Goal: Task Accomplishment & Management: Use online tool/utility

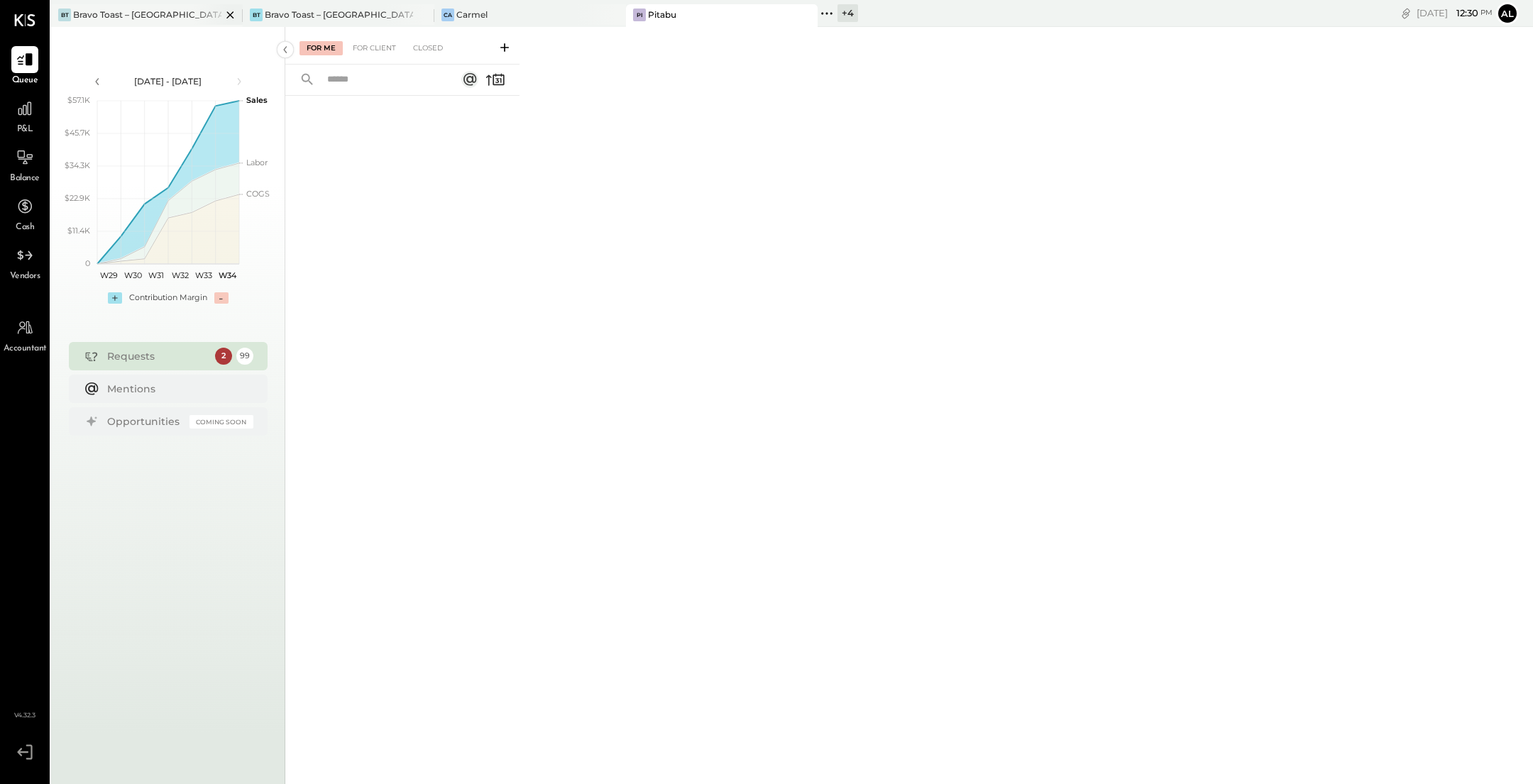
click at [139, 9] on div "Bravo Toast – [GEOGRAPHIC_DATA]" at bounding box center [147, 15] width 148 height 12
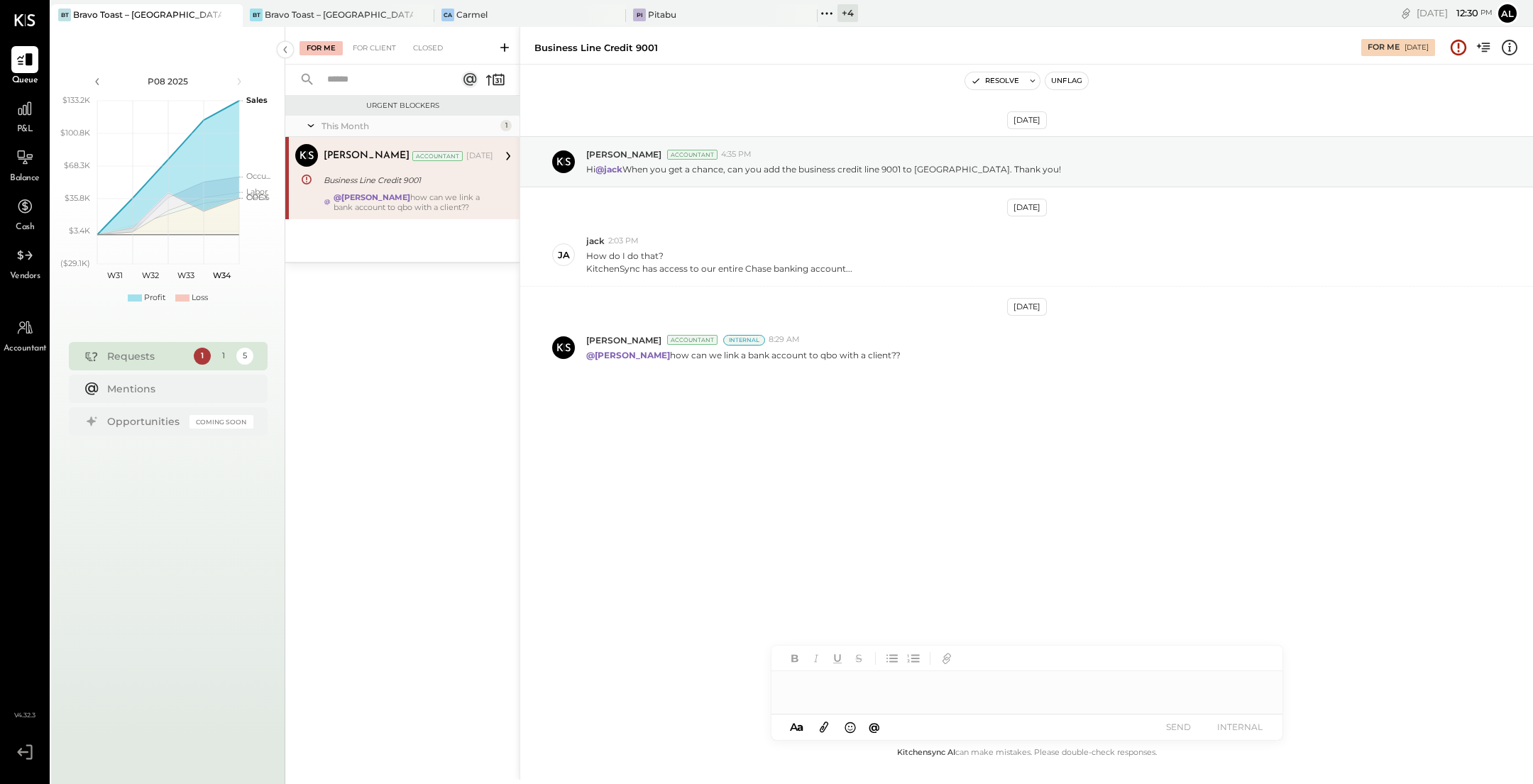
click at [157, 359] on div "Requests" at bounding box center [147, 356] width 80 height 14
click at [357, 5] on div "[PERSON_NAME] Toast – [GEOGRAPHIC_DATA]" at bounding box center [338, 15] width 191 height 22
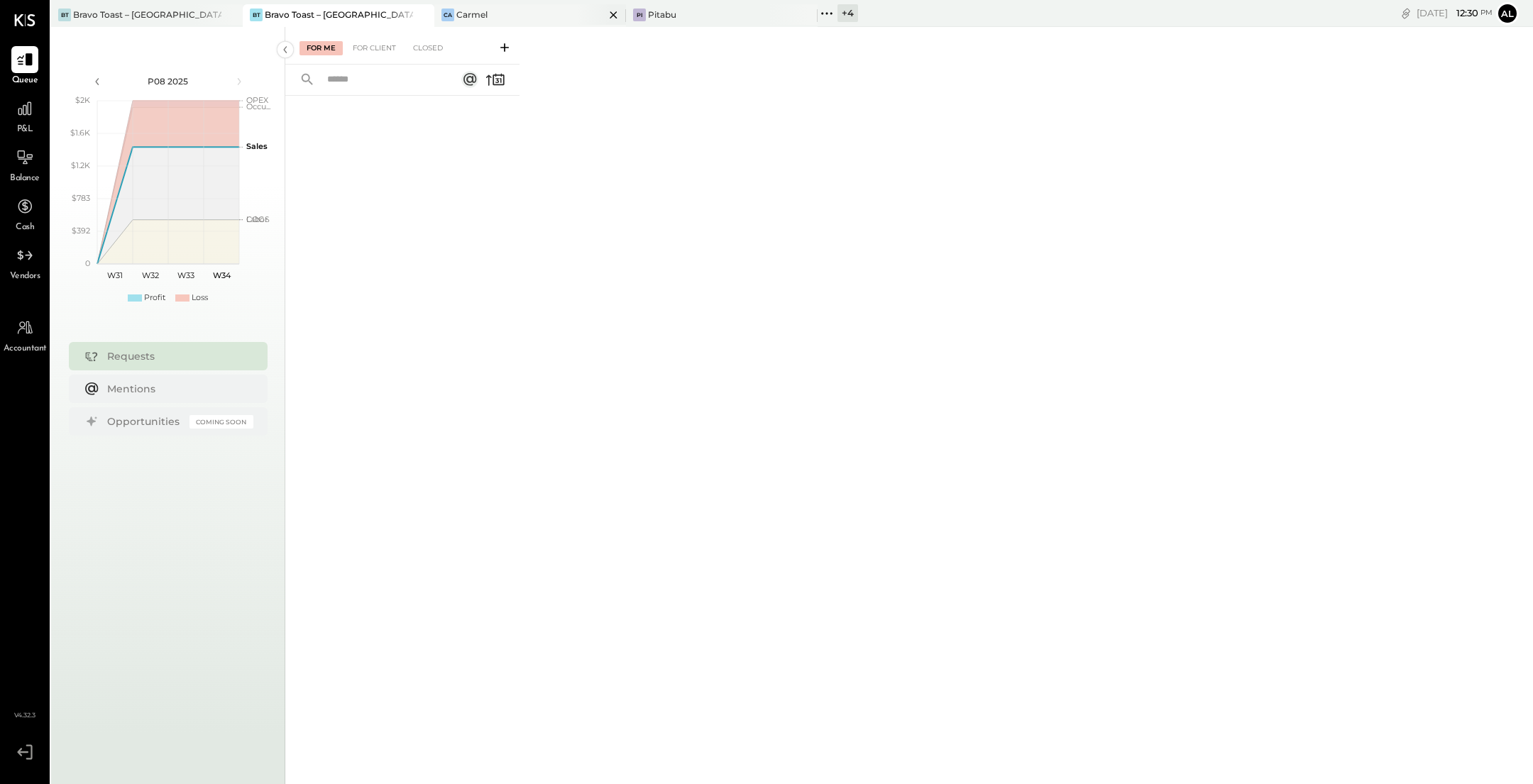
click at [549, 18] on div "Ca Carmel" at bounding box center [519, 15] width 171 height 13
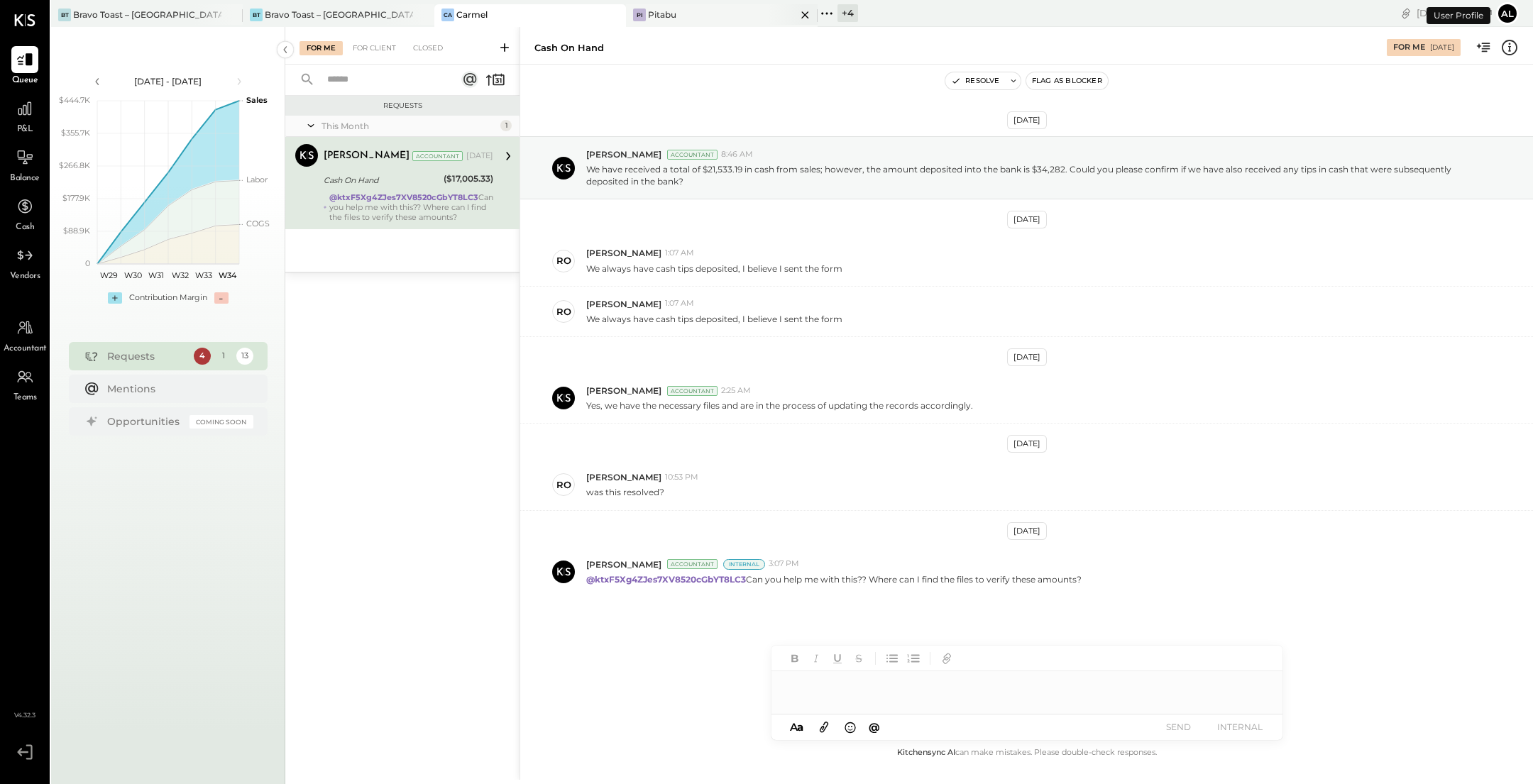
click at [706, 22] on div "Pi Pitabu" at bounding box center [722, 15] width 191 height 22
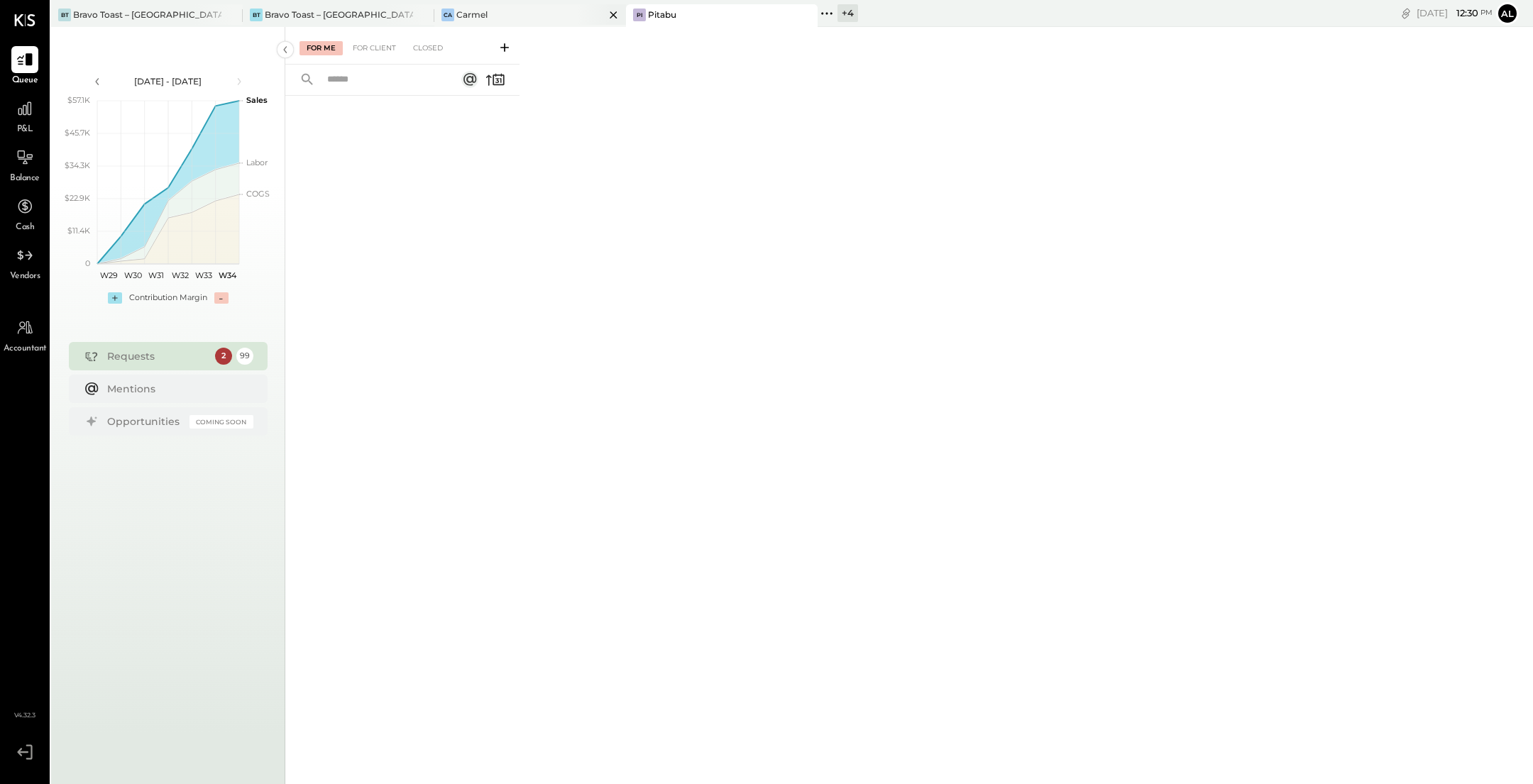
click at [536, 12] on div "Ca Carmel" at bounding box center [519, 15] width 171 height 13
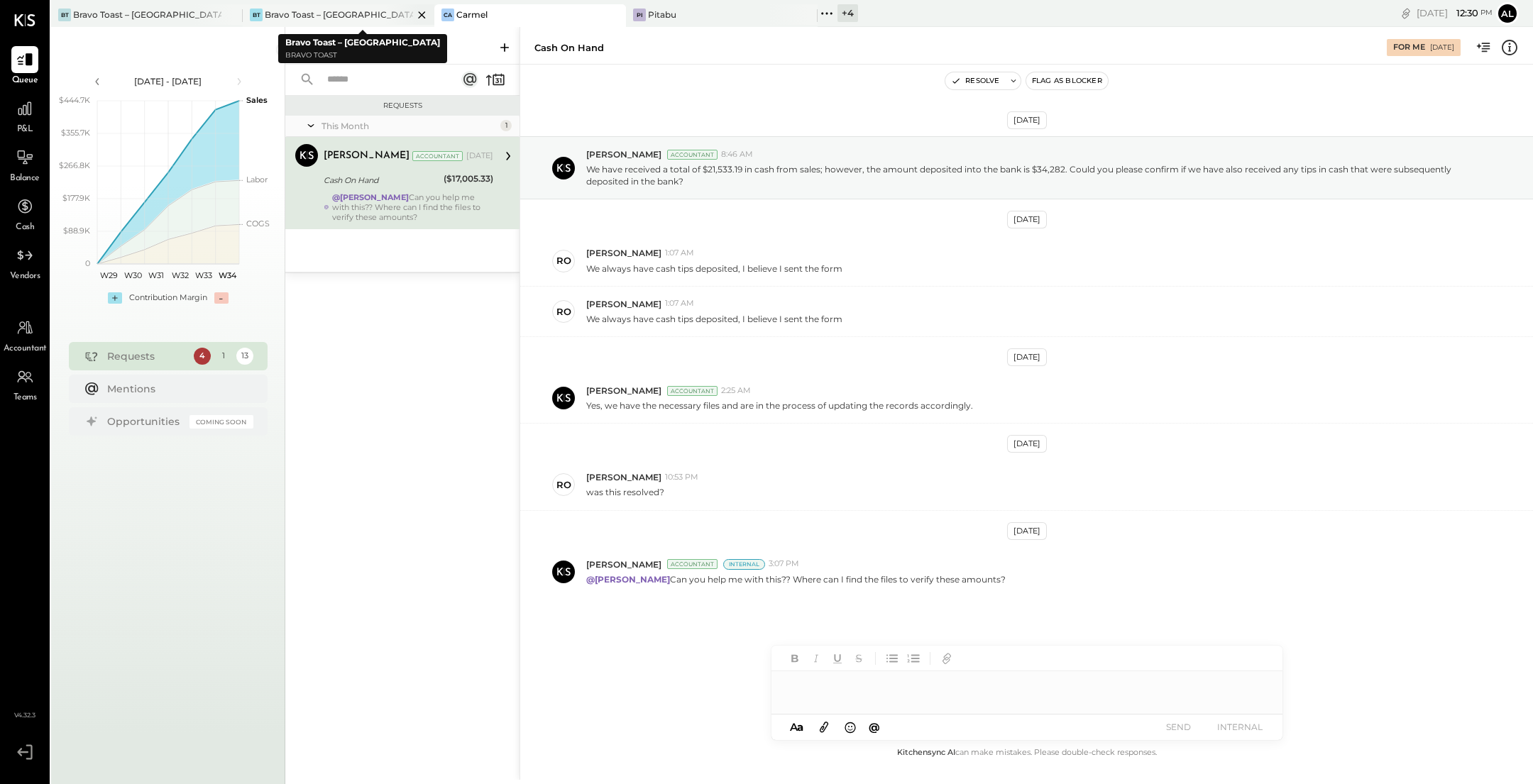
click at [368, 12] on div "[PERSON_NAME] Toast – [GEOGRAPHIC_DATA]" at bounding box center [327, 15] width 171 height 13
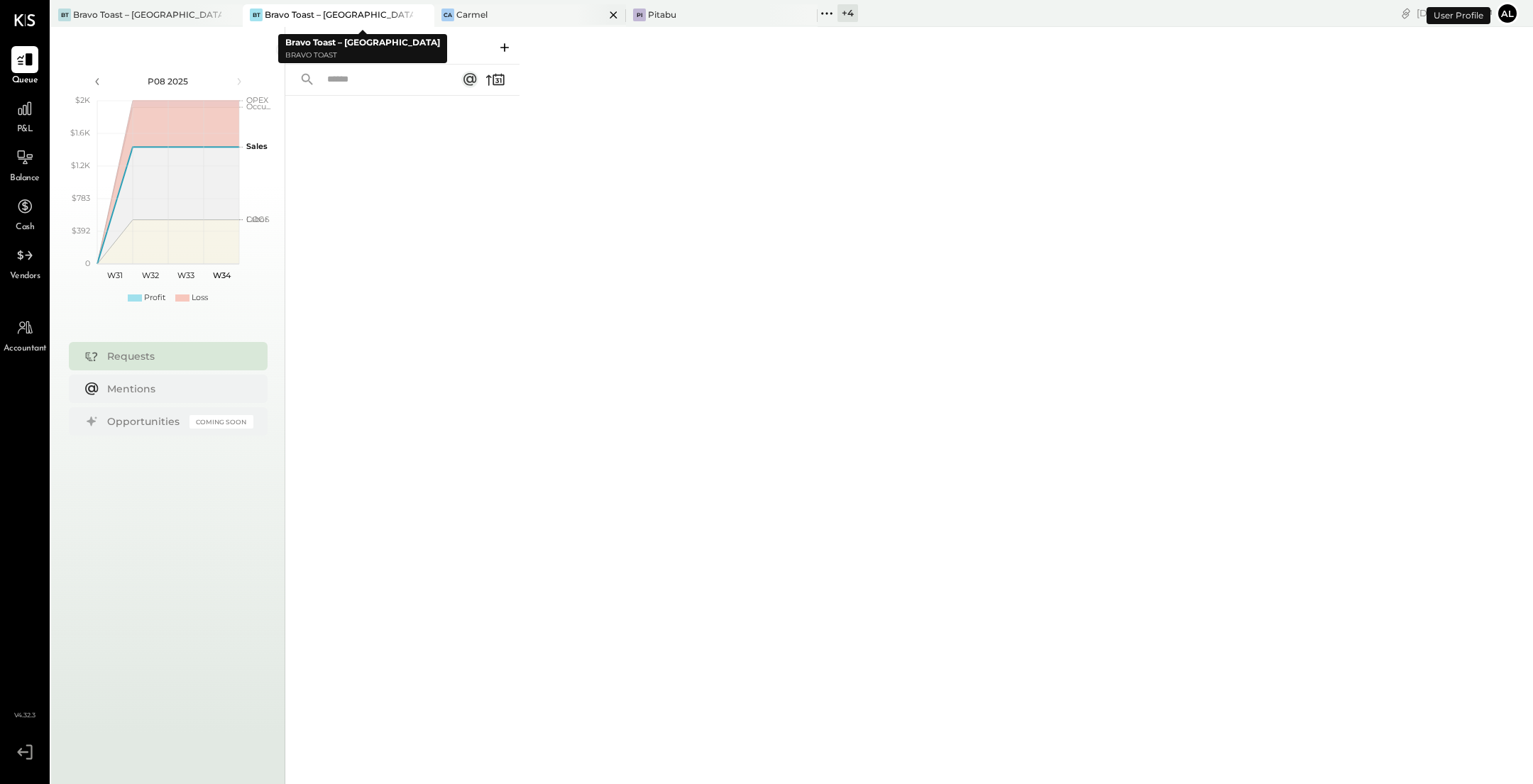
click at [531, 8] on div "Ca Carmel" at bounding box center [519, 15] width 171 height 13
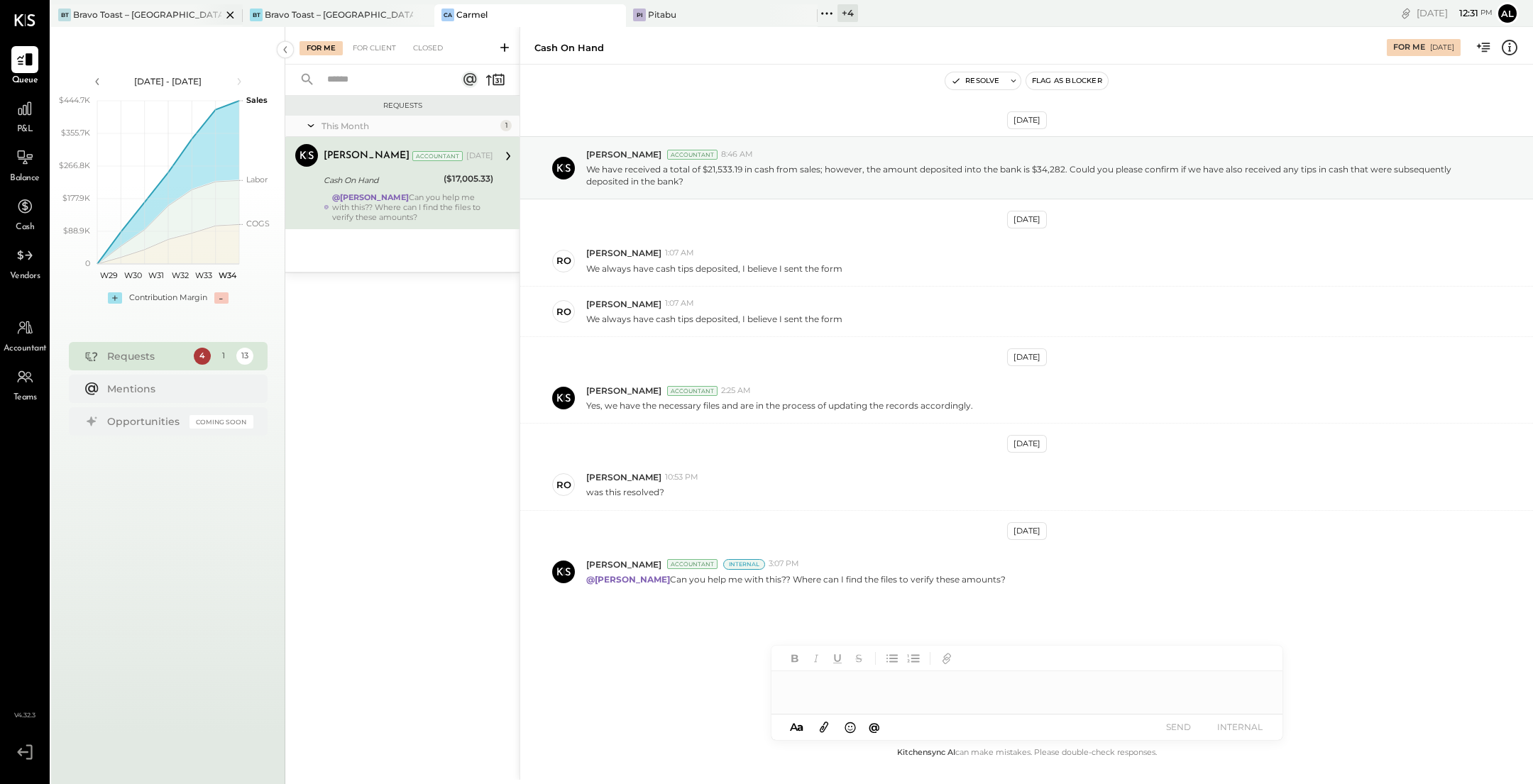
click at [163, 13] on div "Bravo Toast – [GEOGRAPHIC_DATA]" at bounding box center [147, 15] width 148 height 12
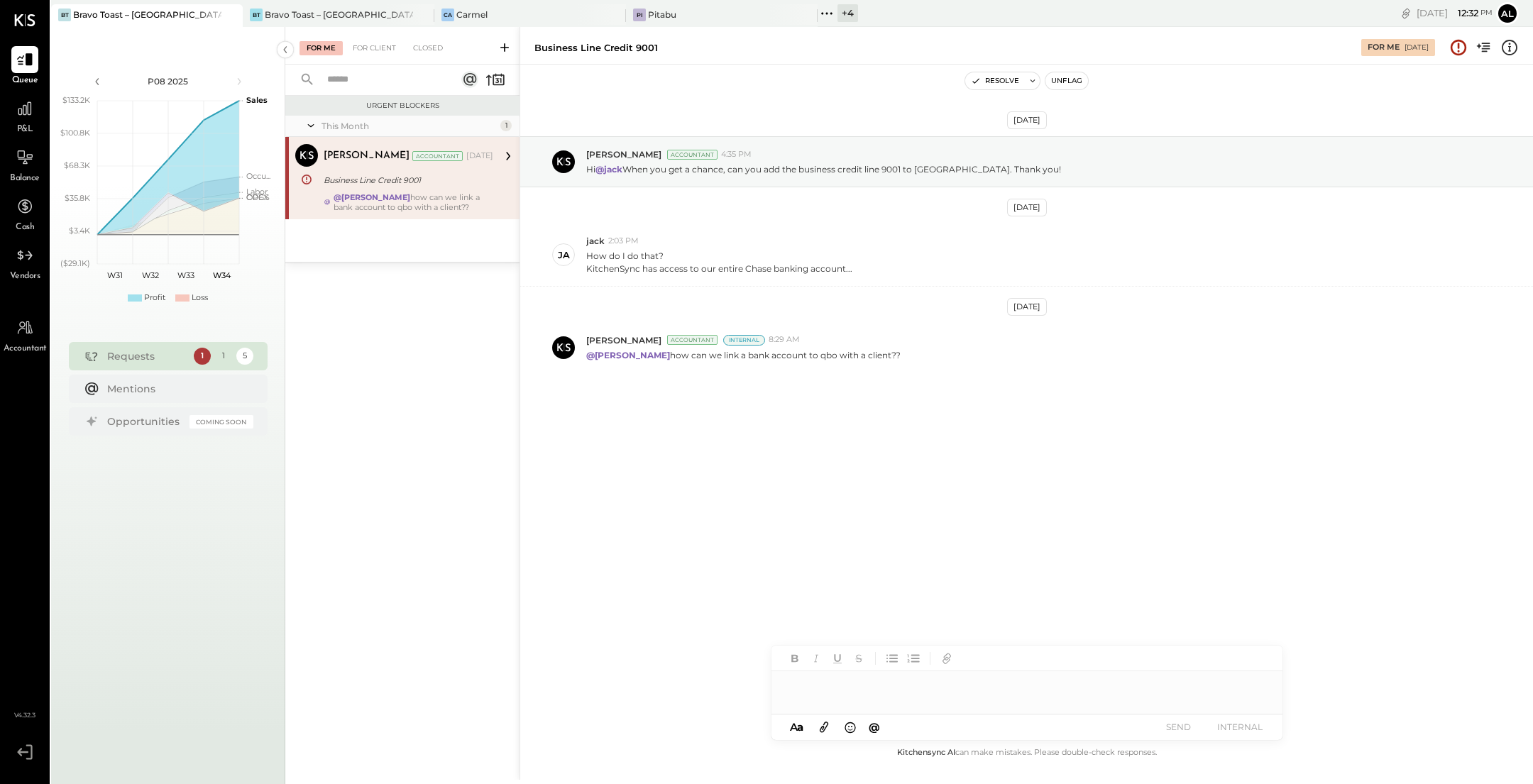
click at [225, 356] on div "1" at bounding box center [224, 356] width 17 height 17
click at [255, 357] on div "Requests 1 1 5" at bounding box center [168, 356] width 198 height 29
click at [249, 357] on div "5" at bounding box center [245, 356] width 17 height 17
click at [246, 357] on div "5" at bounding box center [245, 356] width 17 height 17
click at [225, 355] on div "1" at bounding box center [224, 356] width 17 height 17
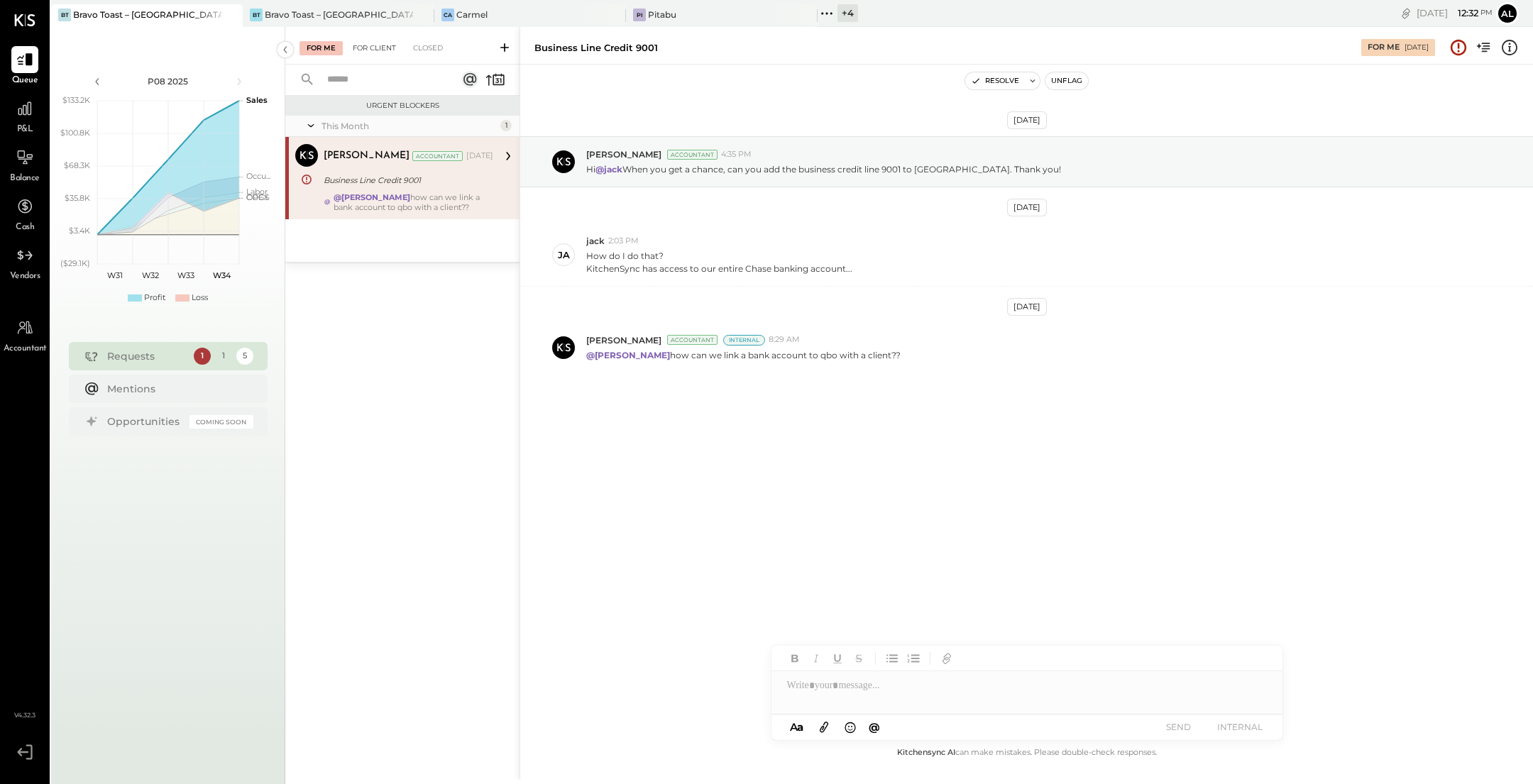
click at [378, 51] on div "For Client" at bounding box center [374, 48] width 57 height 14
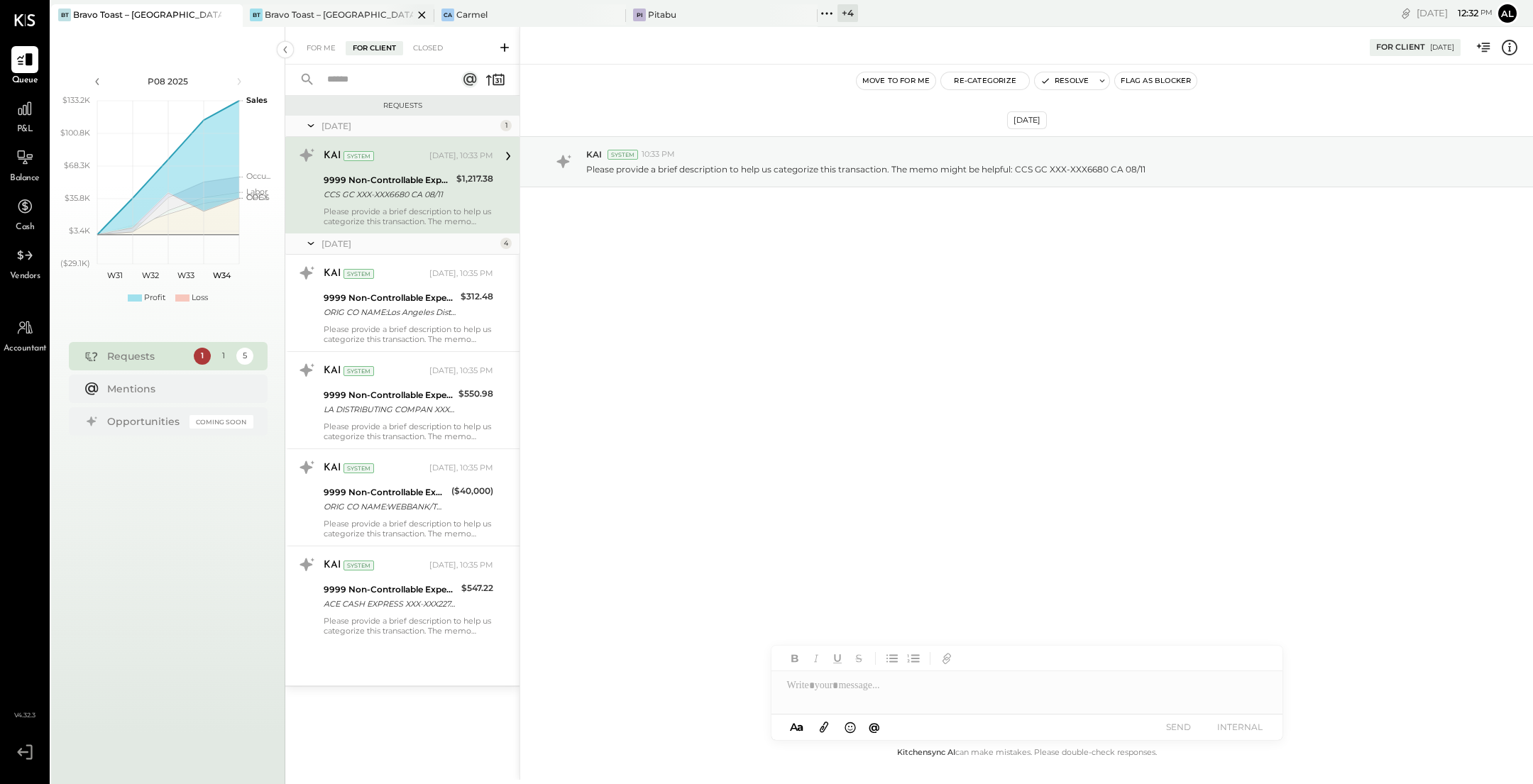
click at [338, 11] on div "Bravo Toast – [GEOGRAPHIC_DATA]" at bounding box center [339, 15] width 148 height 12
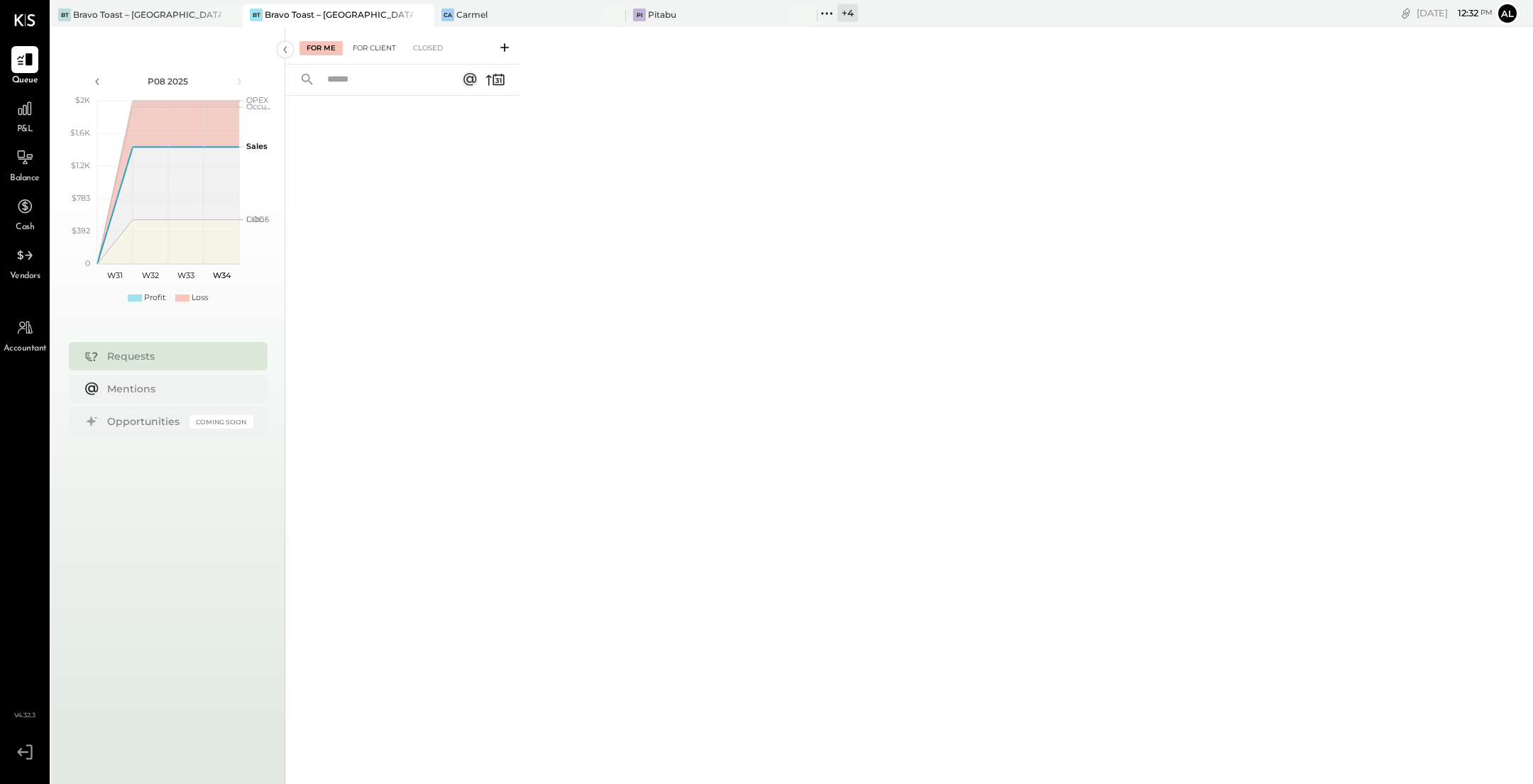
click at [388, 49] on div "For Client" at bounding box center [374, 48] width 57 height 14
click at [431, 46] on div "Closed" at bounding box center [428, 48] width 44 height 14
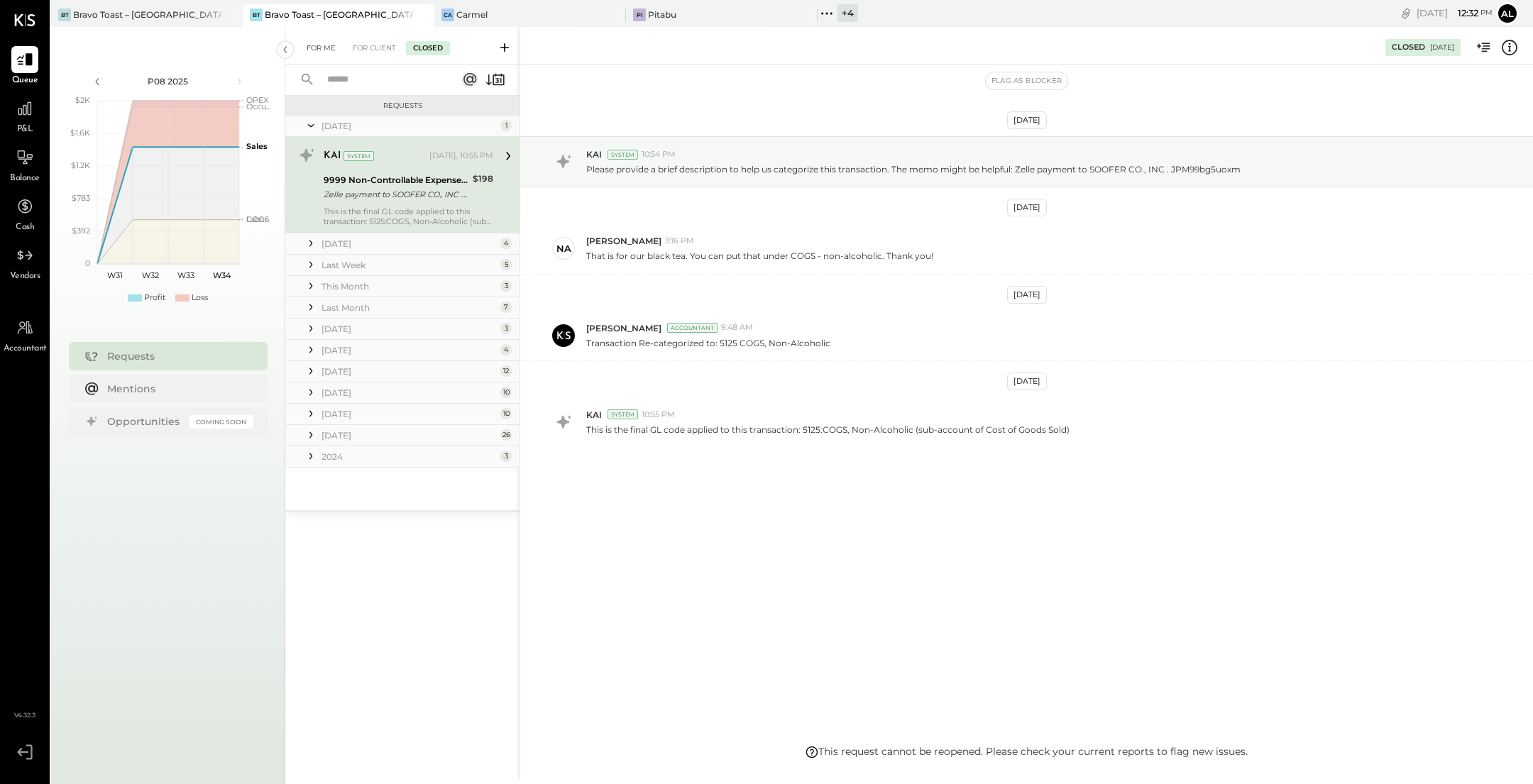
click at [320, 41] on div "For Me" at bounding box center [321, 48] width 43 height 14
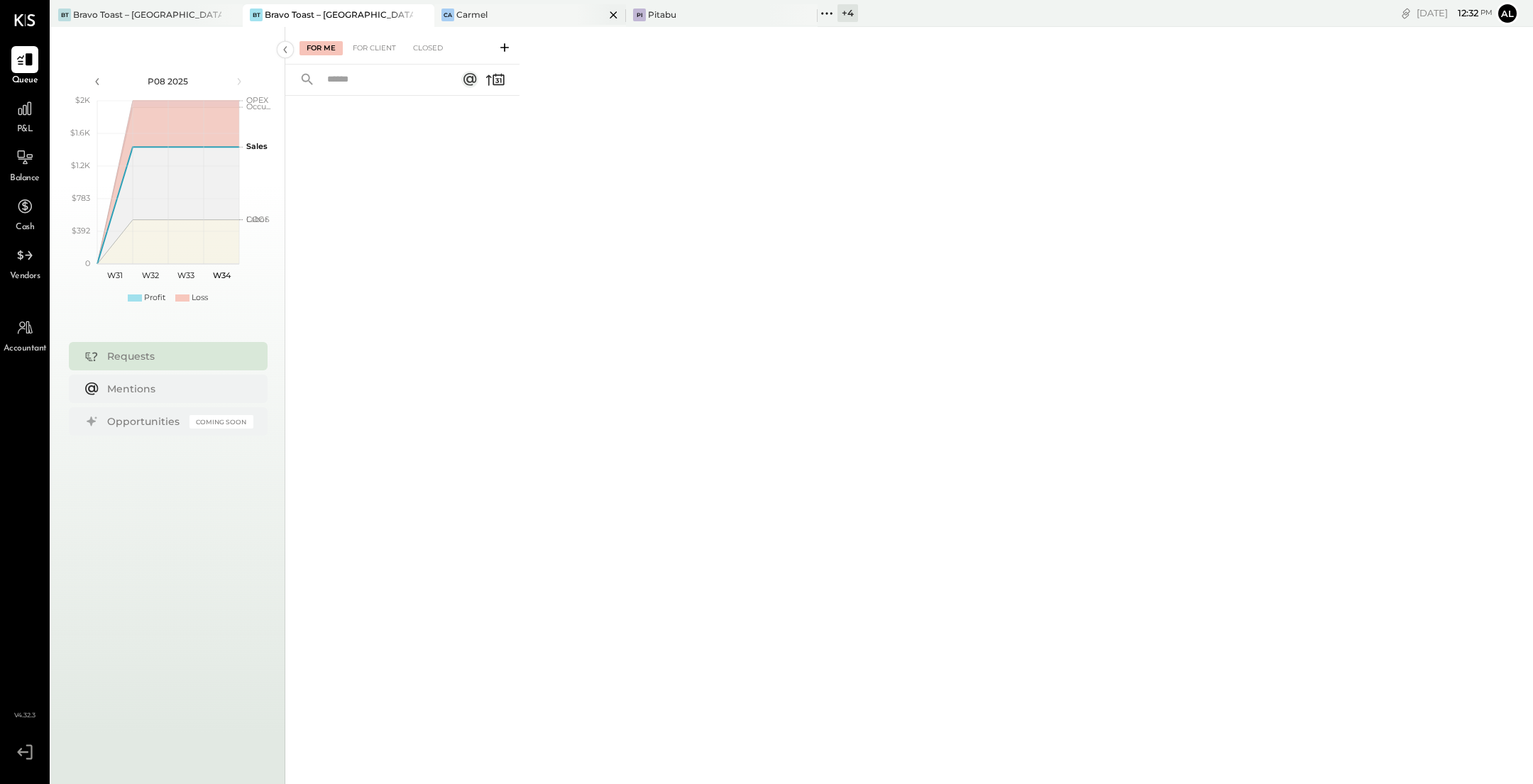
click at [523, 19] on div "Ca Carmel" at bounding box center [519, 15] width 171 height 13
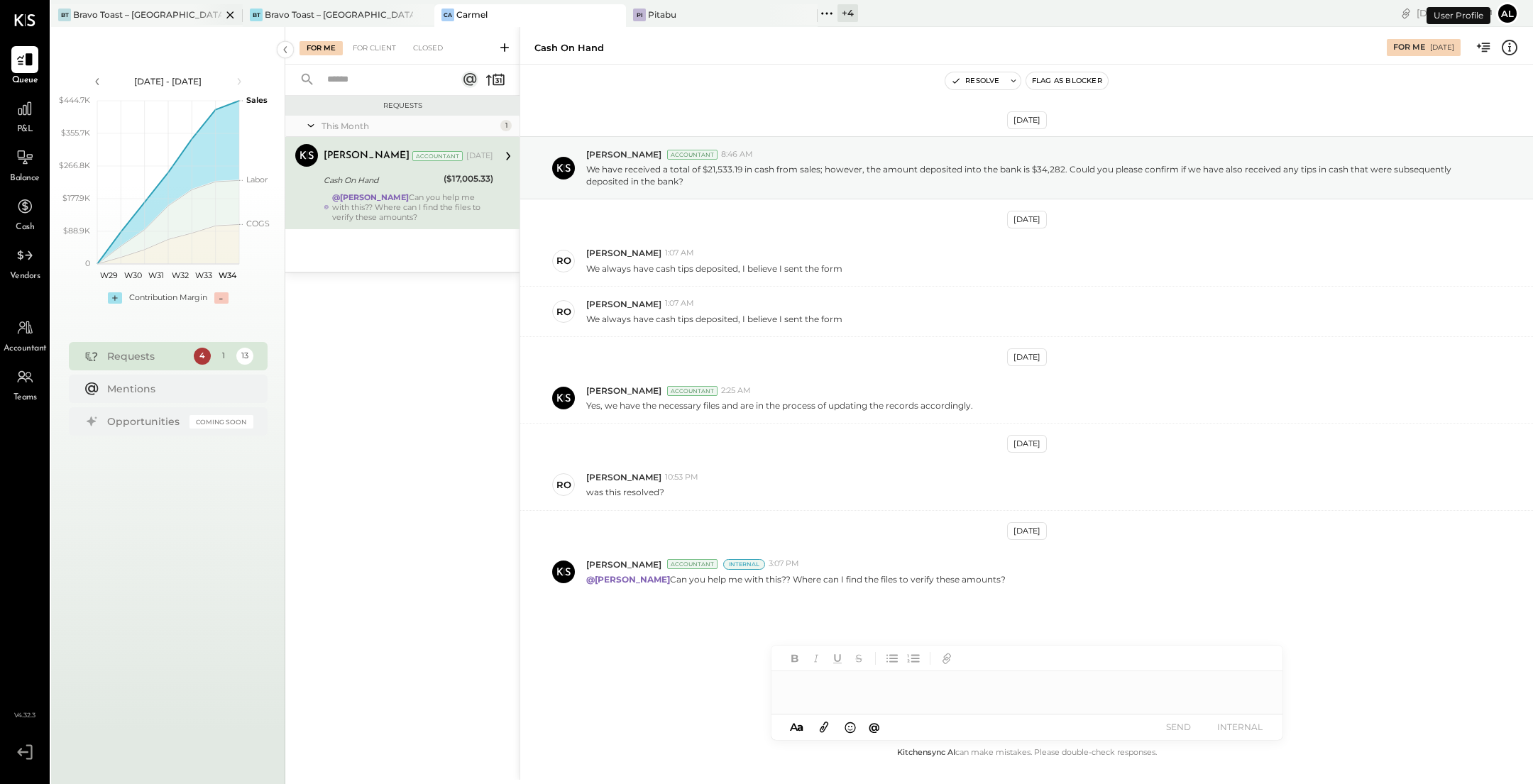
click at [151, 14] on div "Bravo Toast – [GEOGRAPHIC_DATA]" at bounding box center [147, 15] width 148 height 12
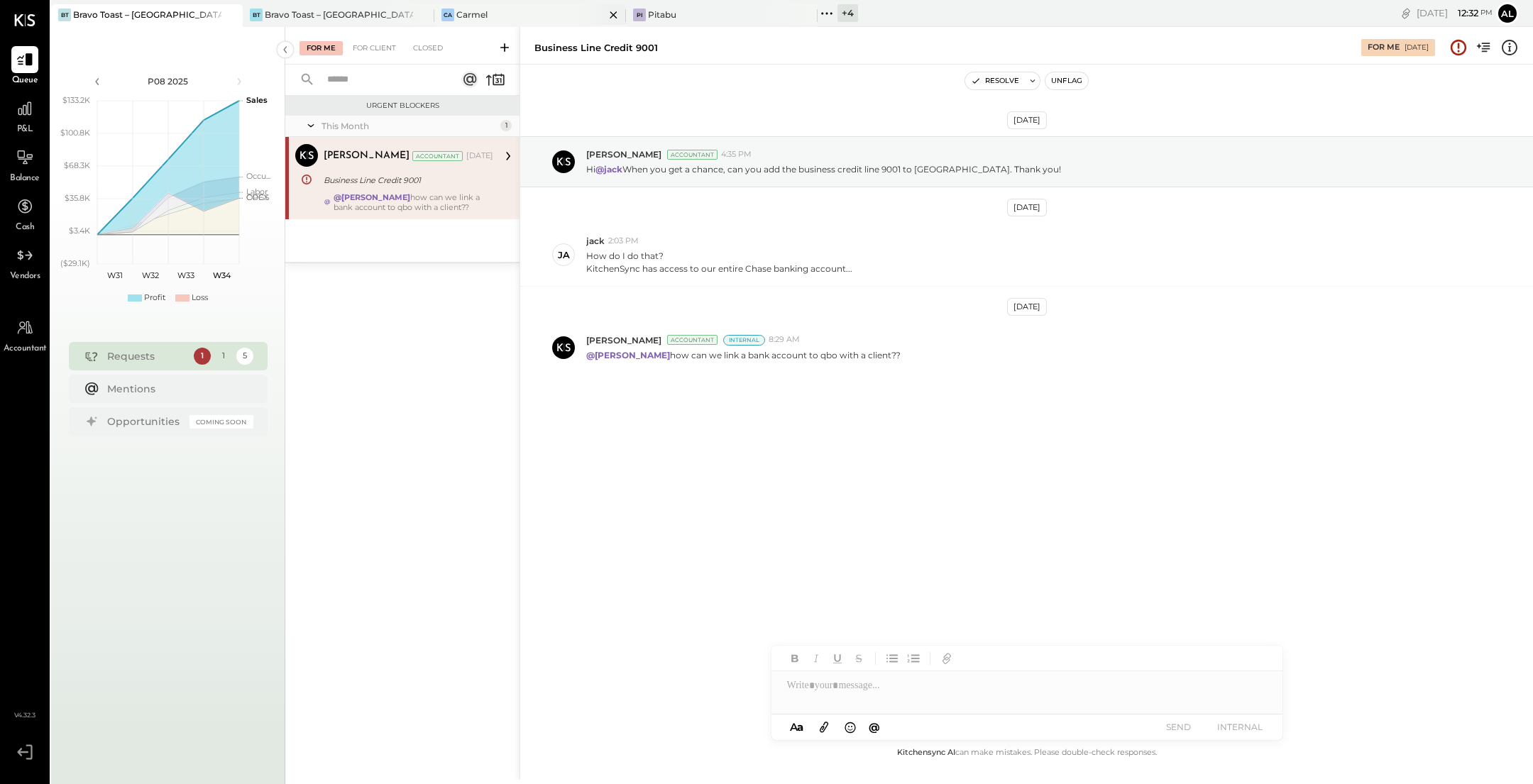
click at [552, 19] on div "Ca Carmel" at bounding box center [519, 15] width 171 height 13
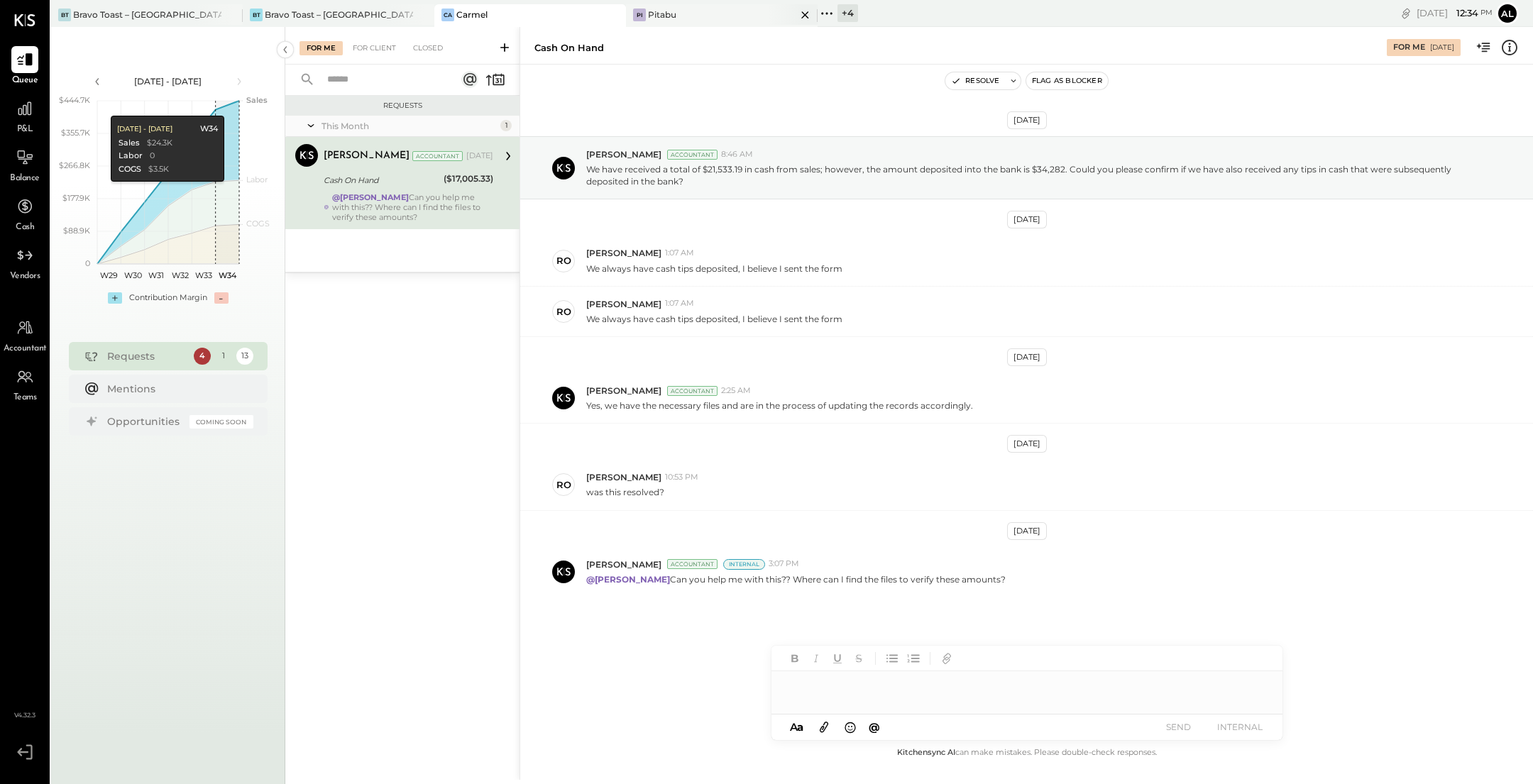
click at [677, 13] on div "Pi Pitabu" at bounding box center [711, 15] width 171 height 13
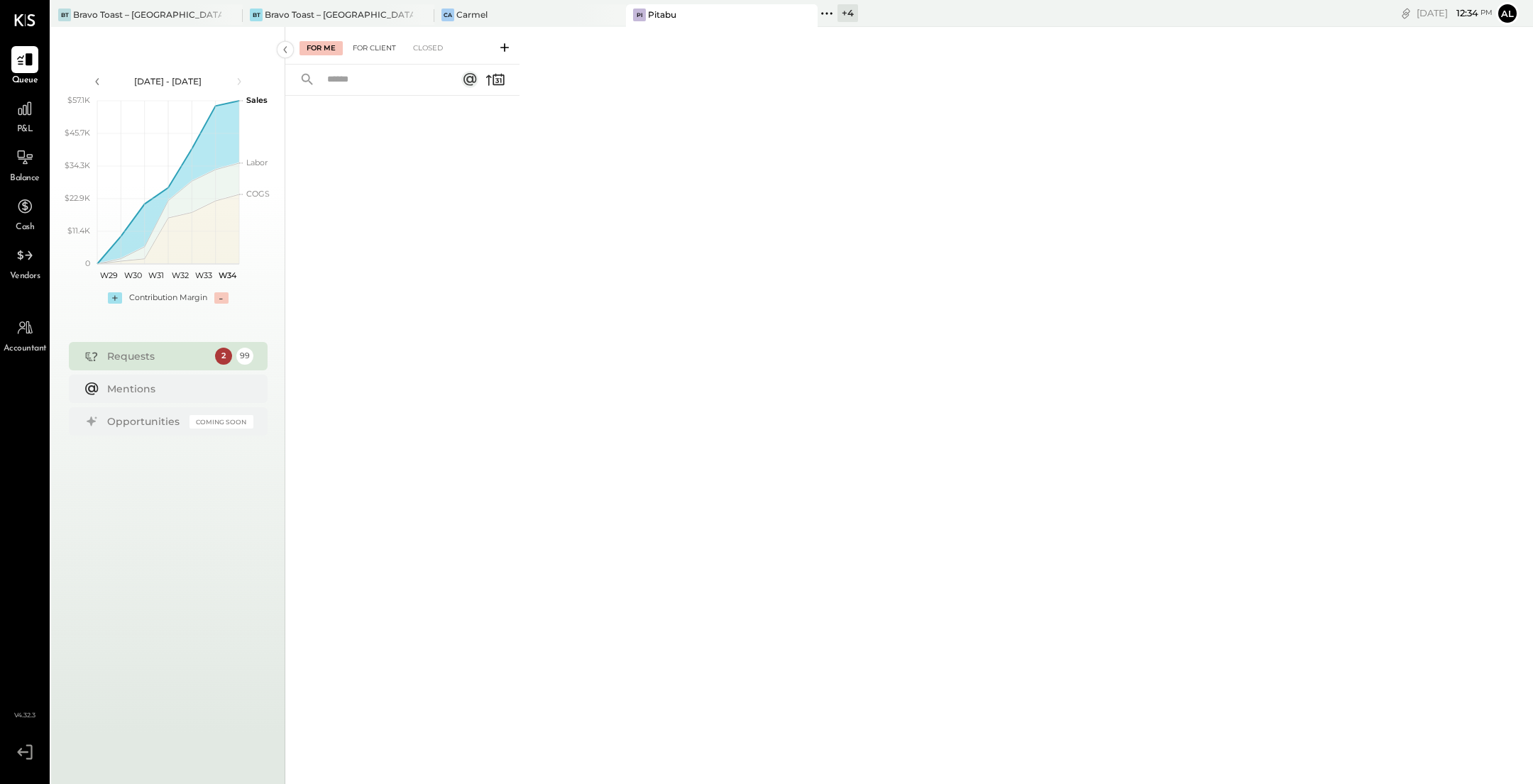
click at [381, 53] on div "For Client" at bounding box center [374, 48] width 57 height 14
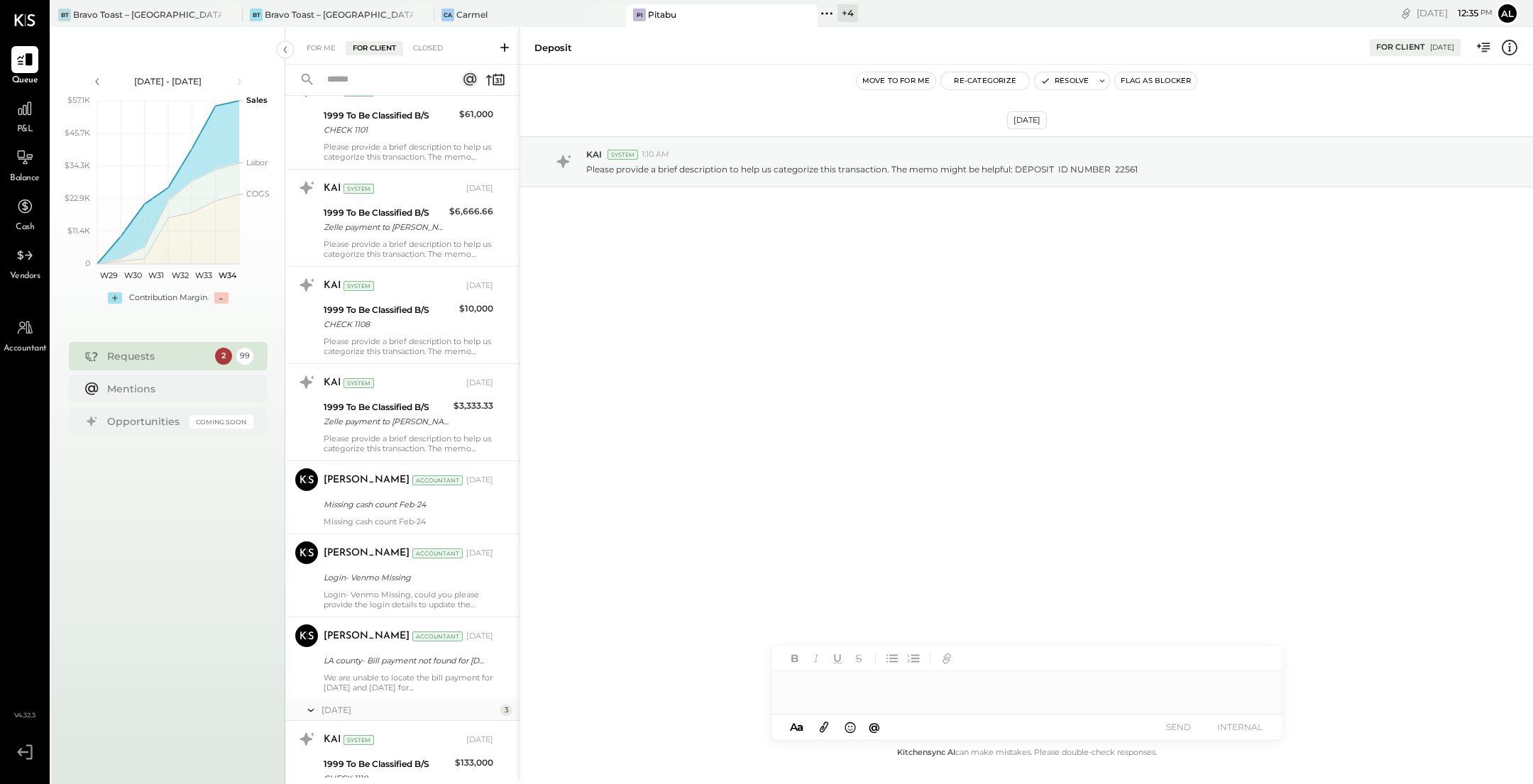
scroll to position [972, 0]
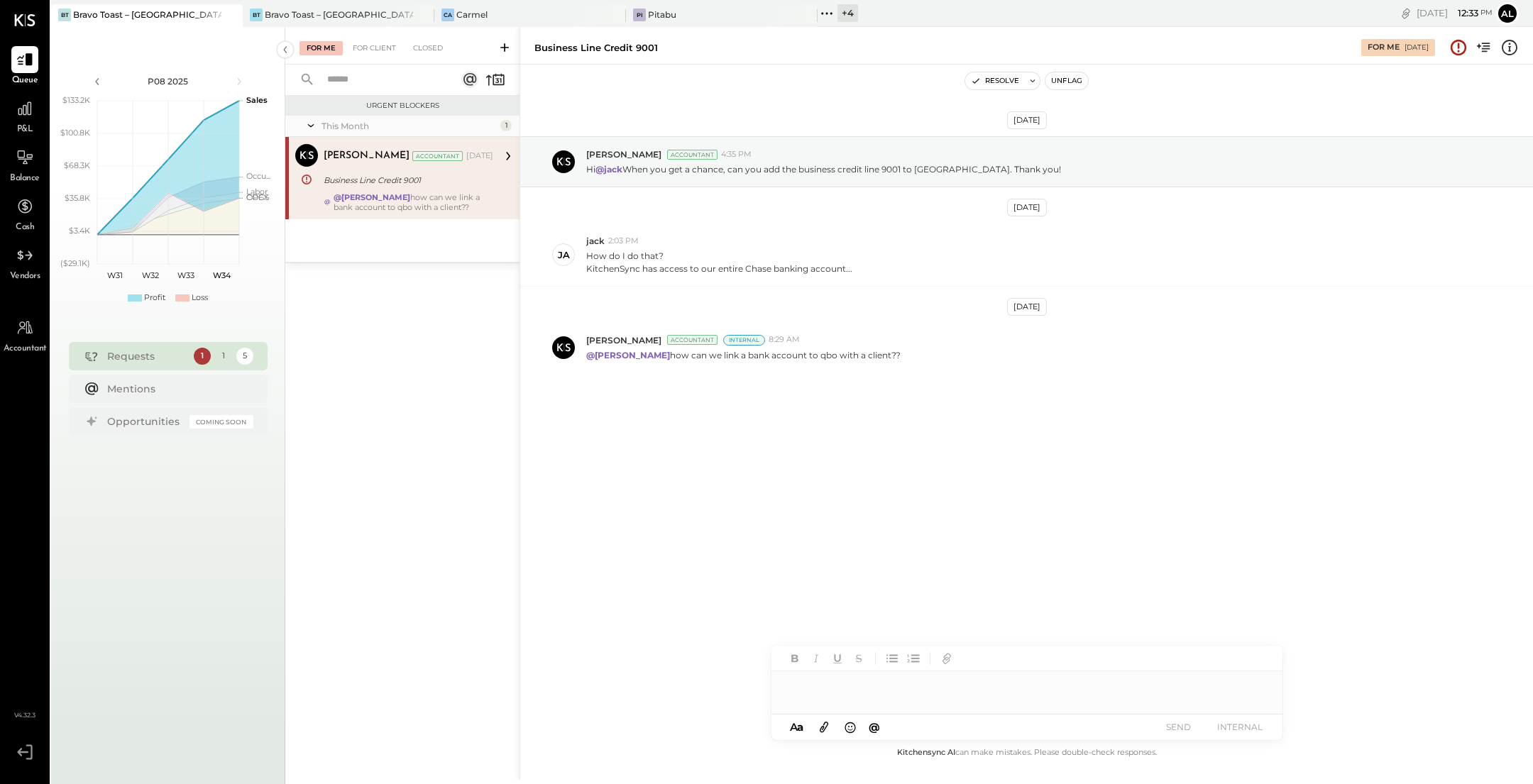
click at [222, 354] on div "1" at bounding box center [224, 356] width 17 height 17
click at [245, 360] on div "5" at bounding box center [245, 356] width 17 height 17
click at [432, 49] on div "Closed" at bounding box center [428, 48] width 44 height 14
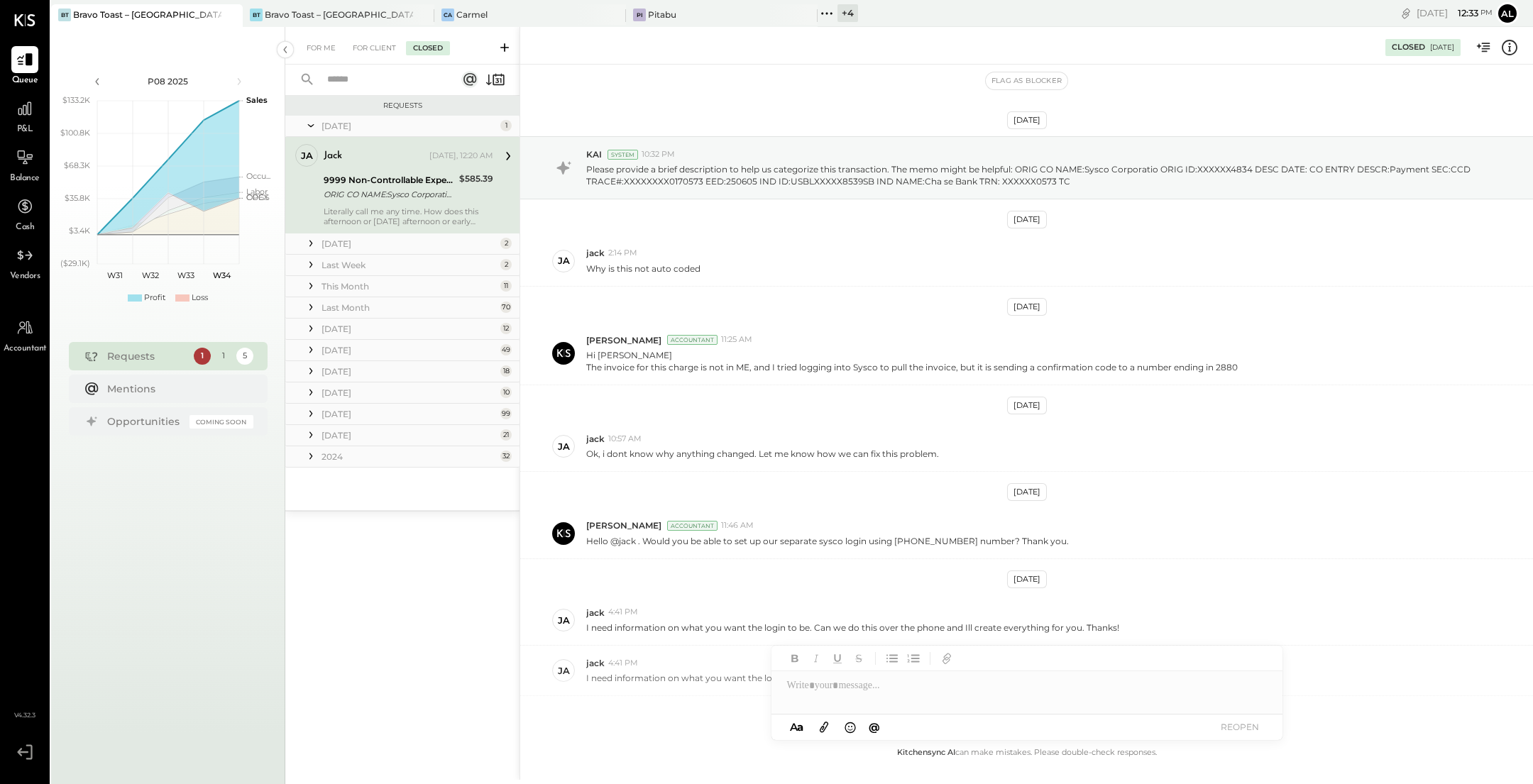
scroll to position [313, 0]
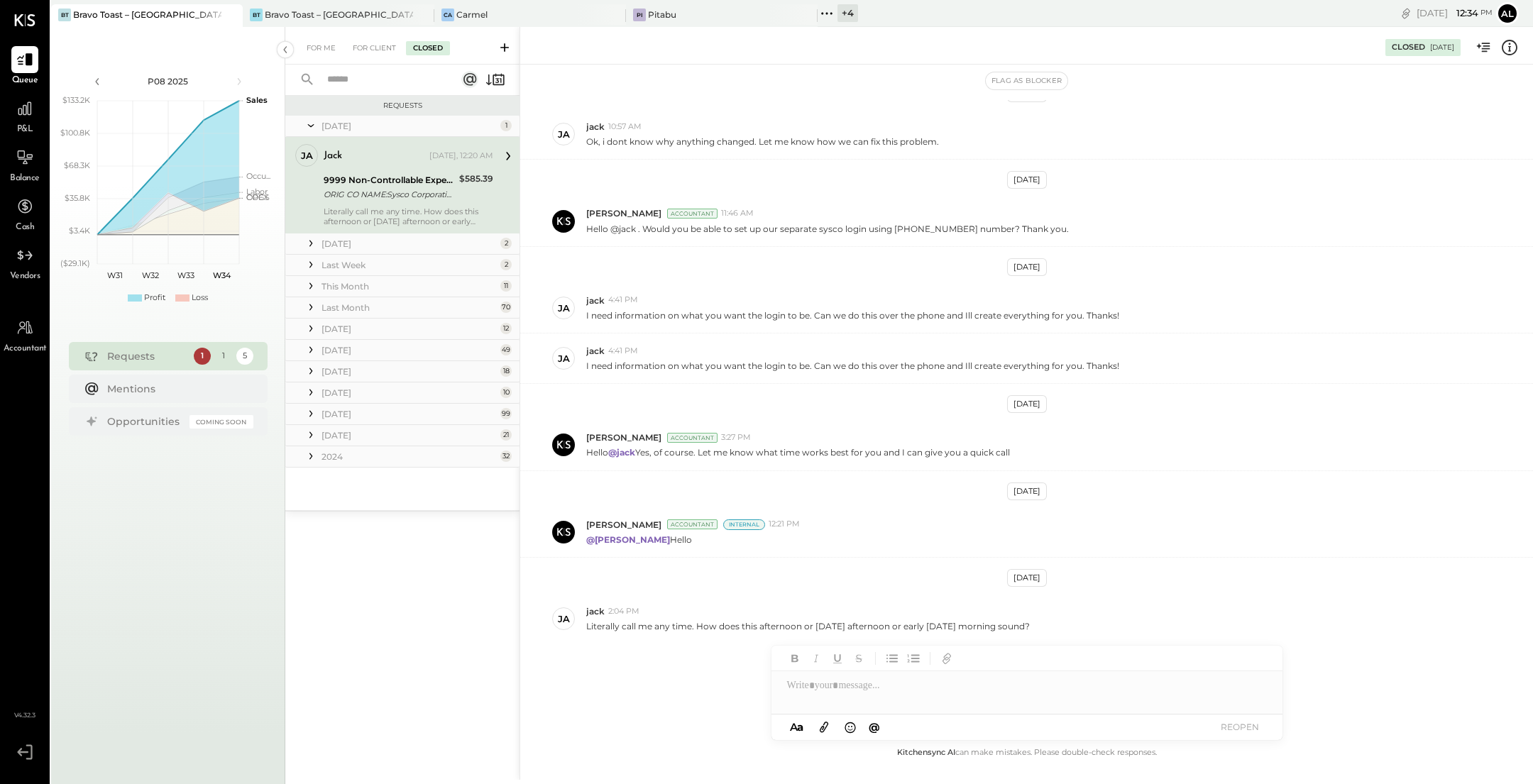
click at [313, 243] on icon at bounding box center [310, 243] width 14 height 14
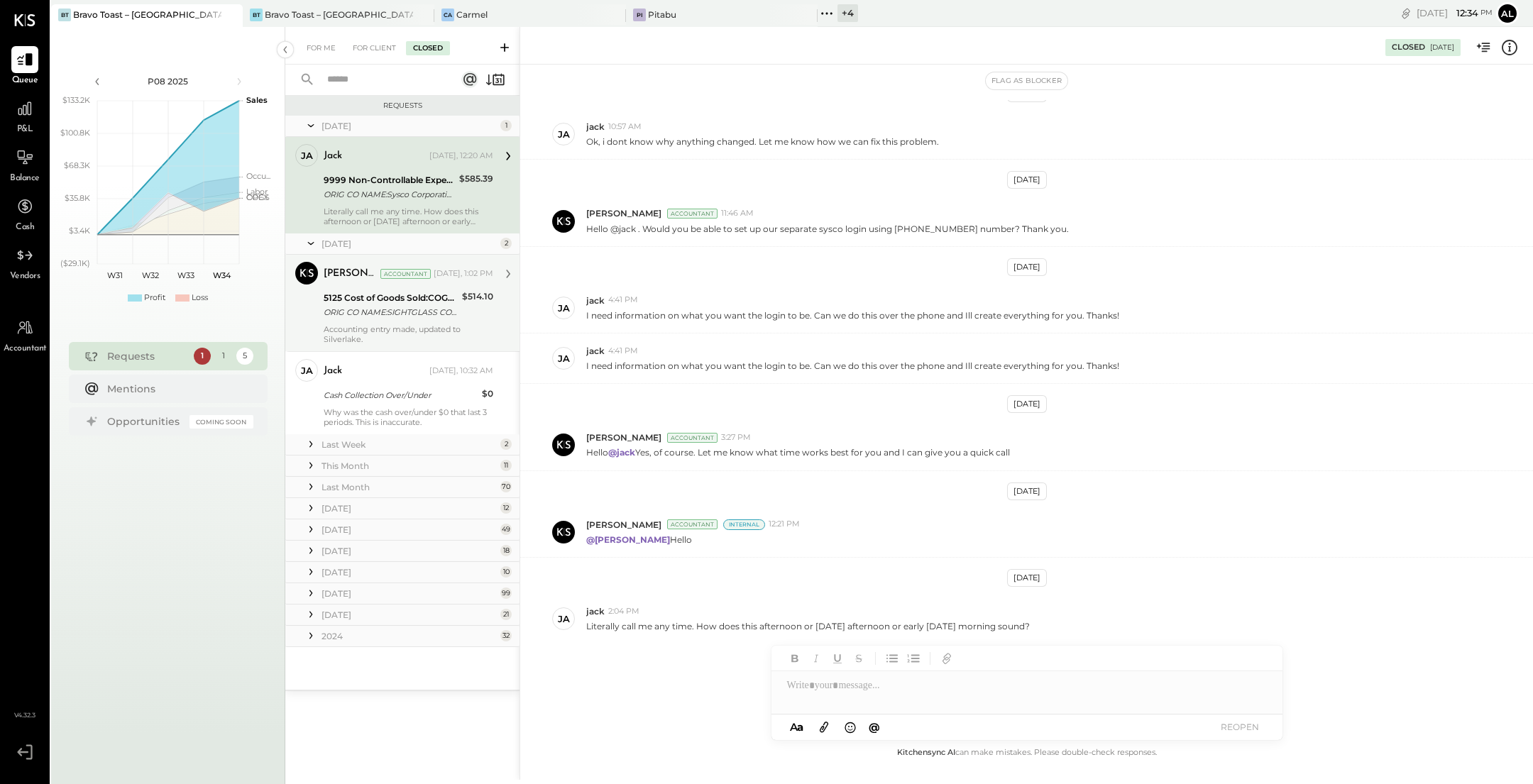
click at [400, 301] on div "5125 Cost of Goods Sold:COGS, Non-Alcoholic" at bounding box center [391, 298] width 134 height 14
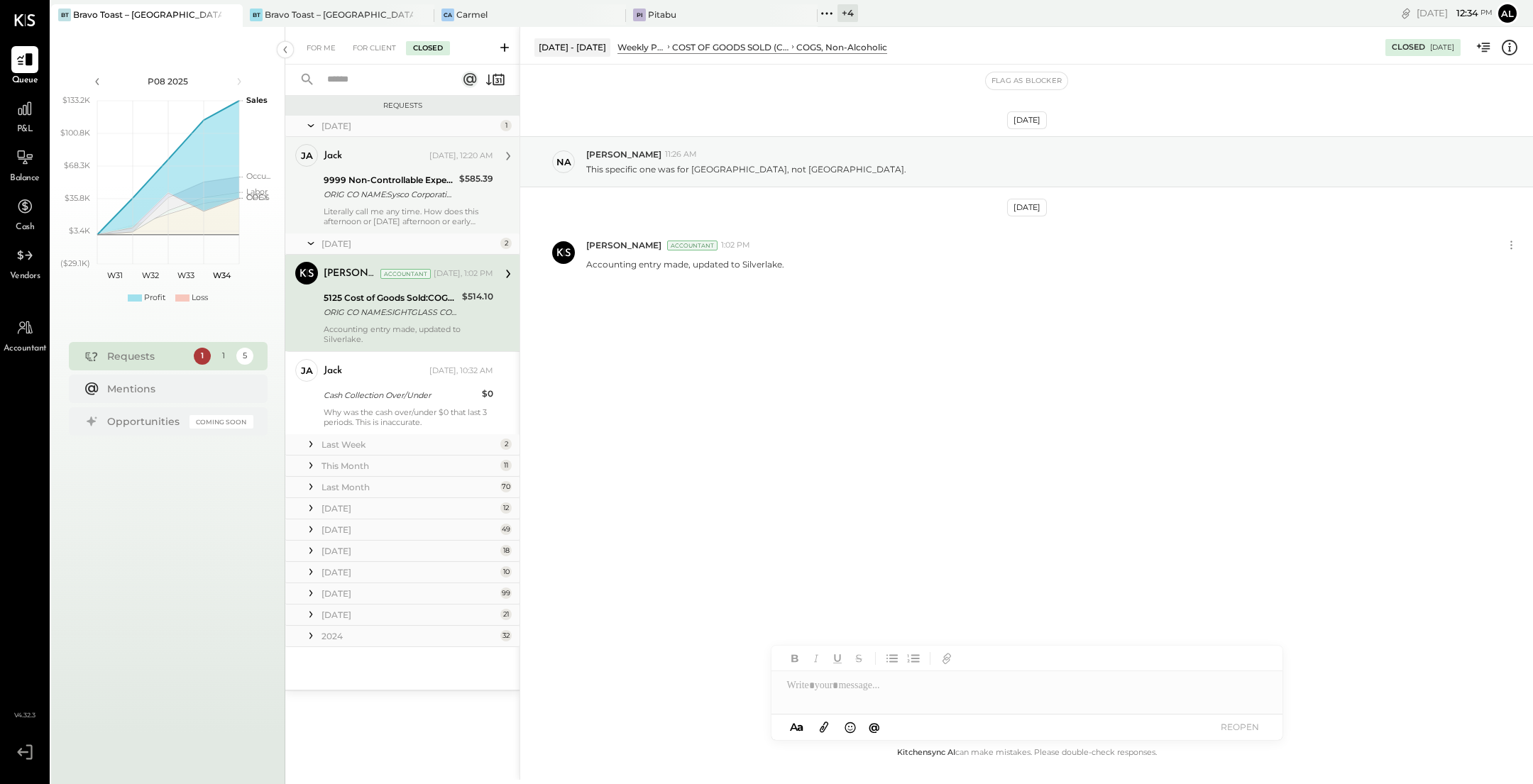
click at [394, 188] on div "ORIG CO NAME:Sysco Corporatio ORIG ID:XXXXXX4834 DESC DATE: CO ENTRY DESCR:Paym…" at bounding box center [389, 194] width 131 height 14
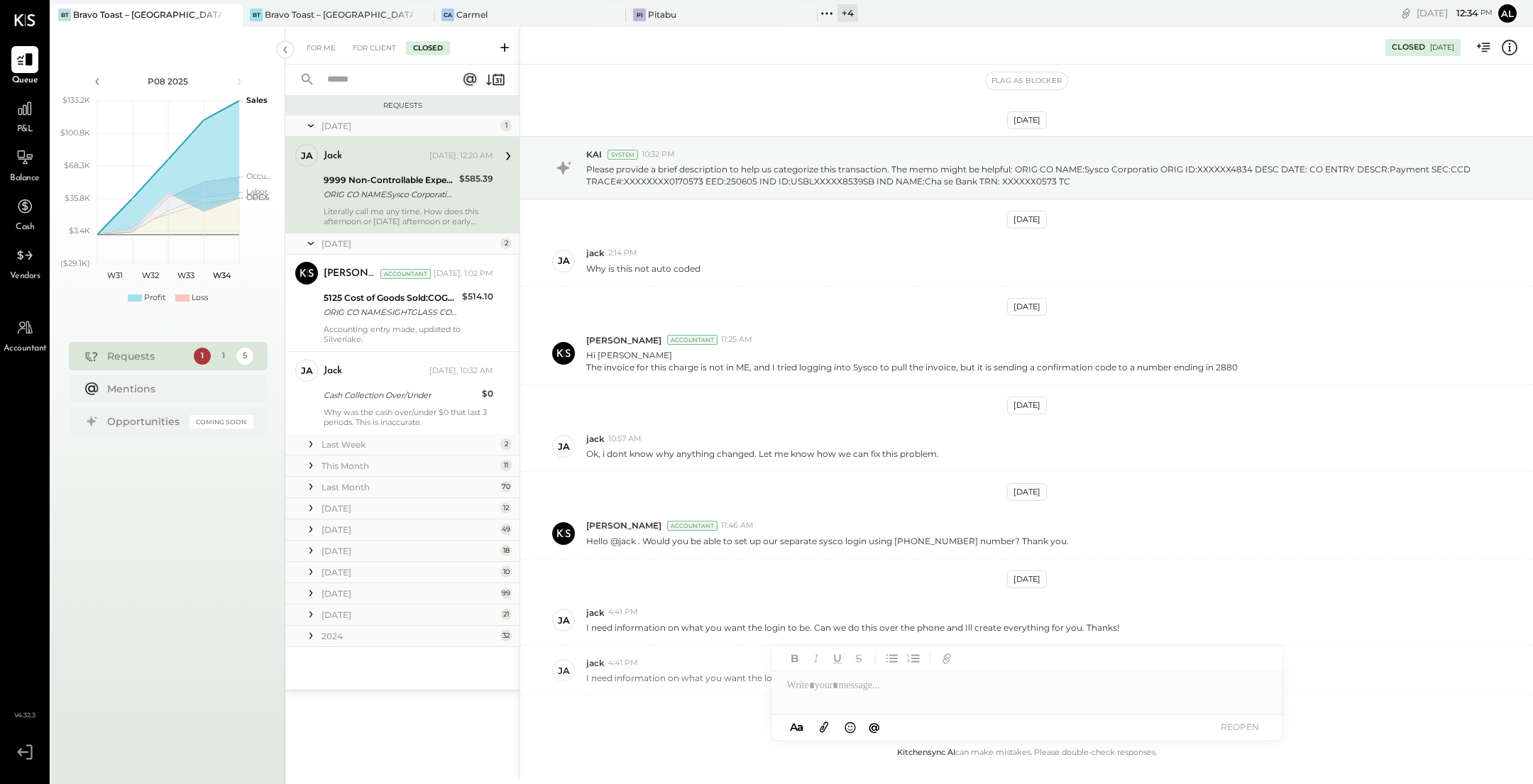
scroll to position [313, 0]
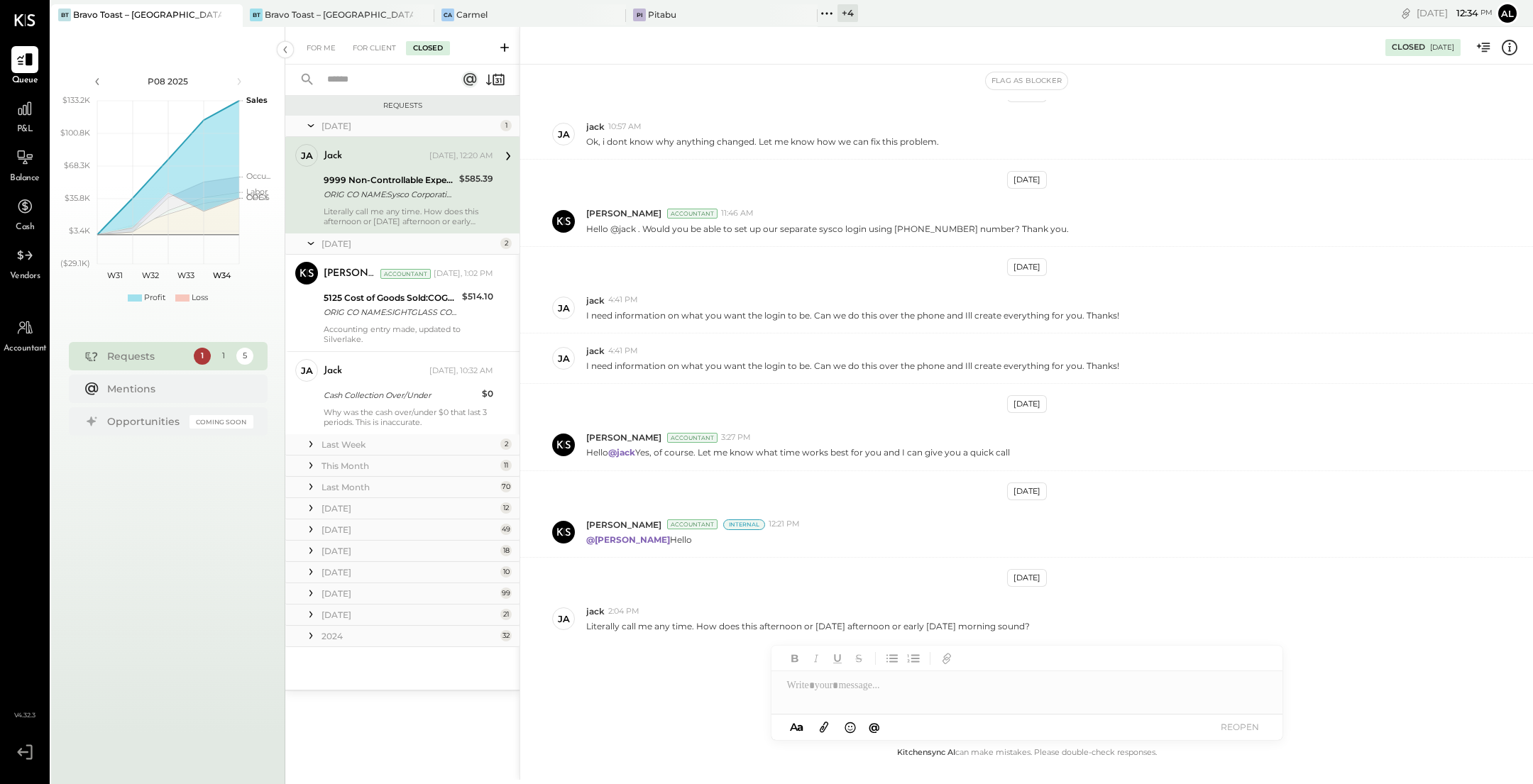
click at [1506, 49] on icon at bounding box center [1510, 48] width 19 height 19
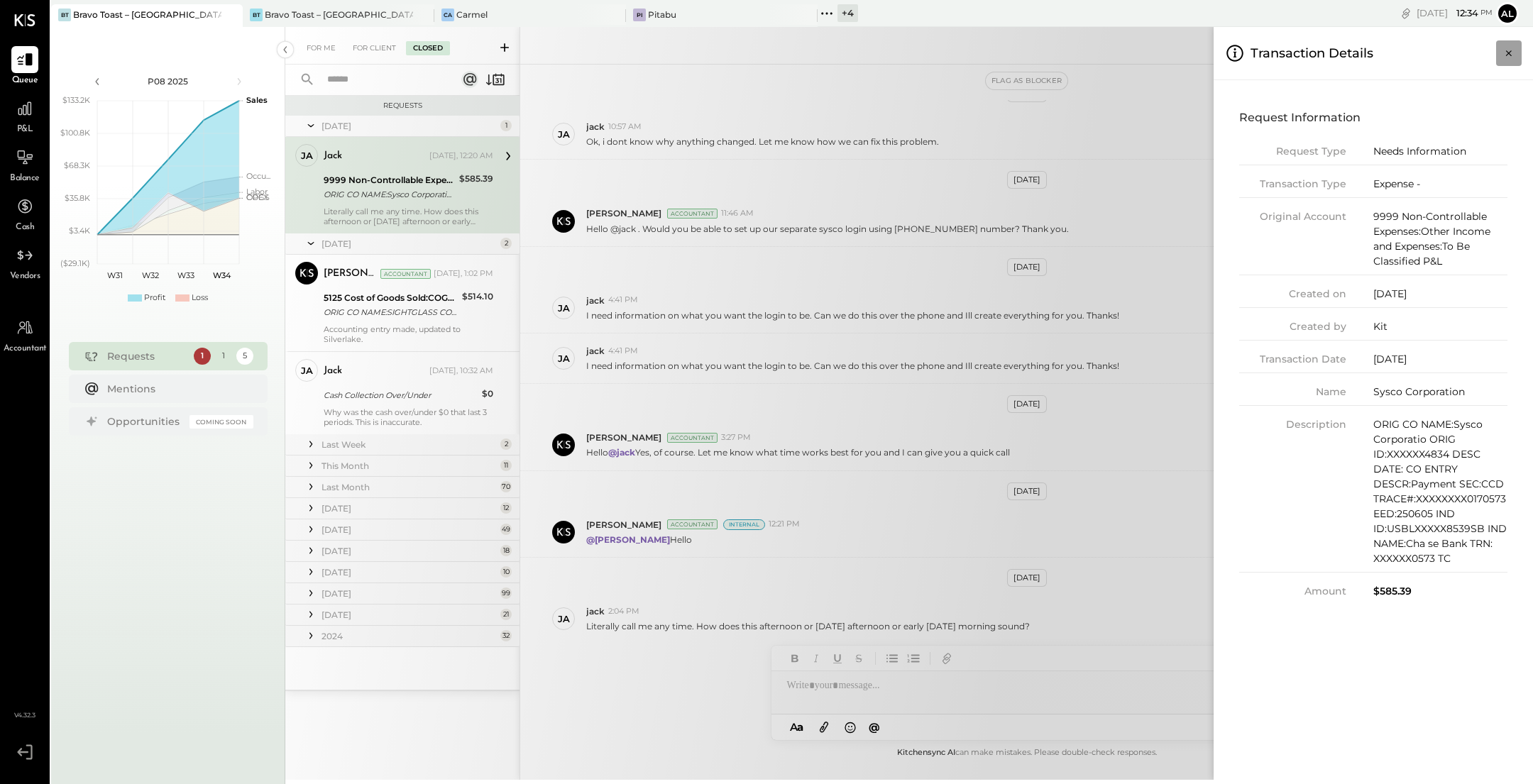
click at [1508, 50] on icon "Close panel" at bounding box center [1508, 53] width 14 height 14
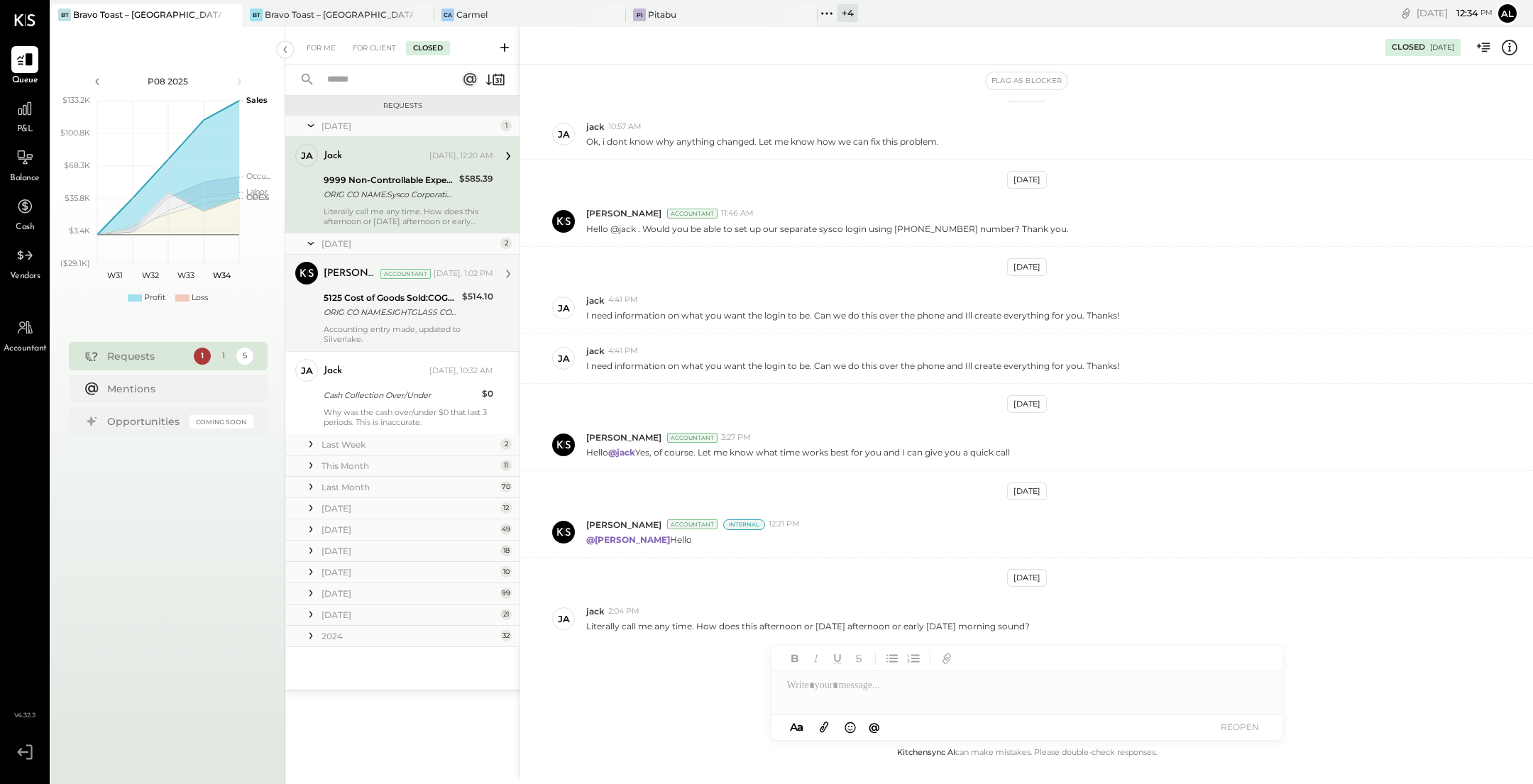
click at [375, 292] on div "5125 Cost of Goods Sold:COGS, Non-Alcoholic" at bounding box center [391, 298] width 134 height 14
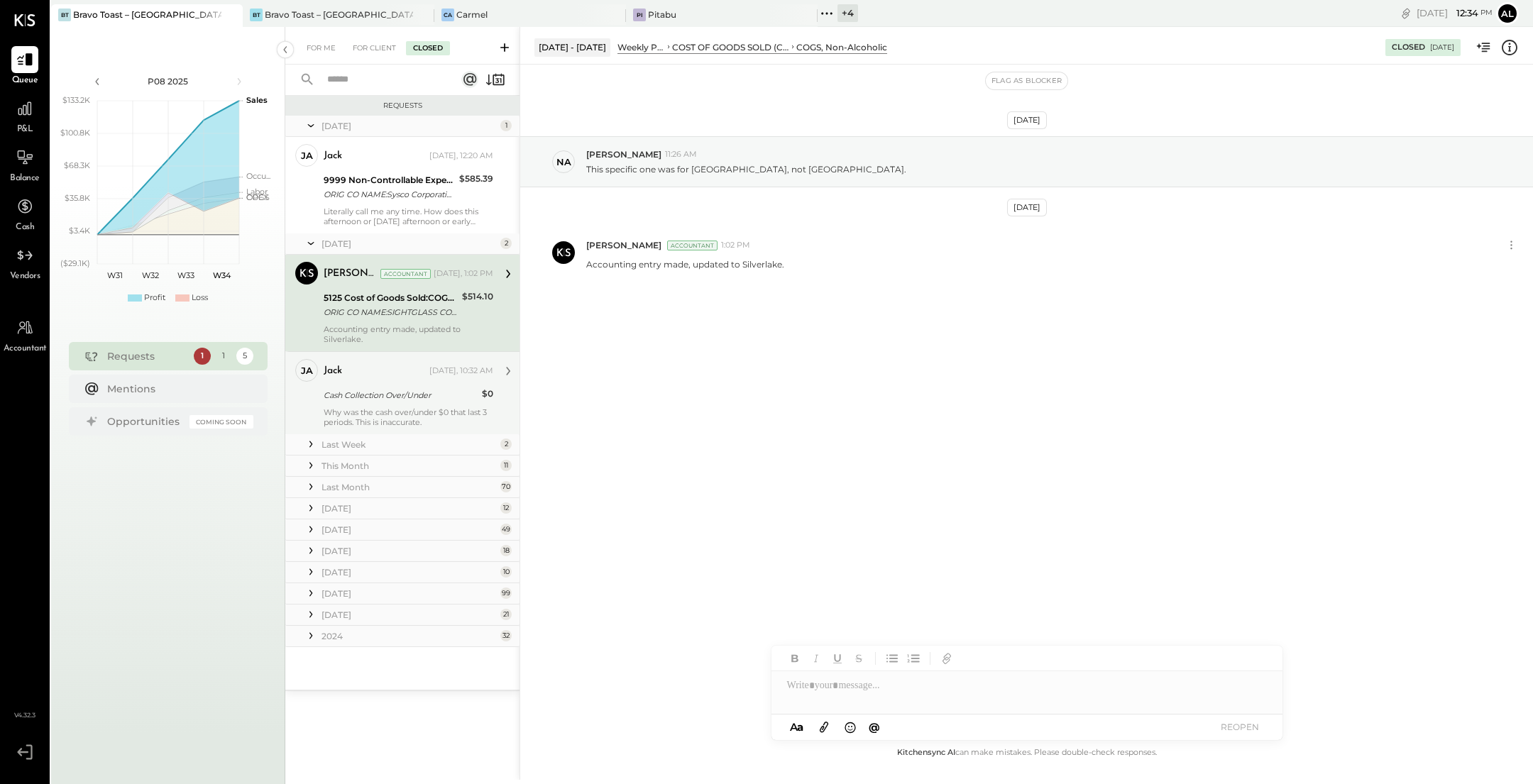
click at [390, 393] on div "Cash Collection Over/Under" at bounding box center [401, 395] width 154 height 14
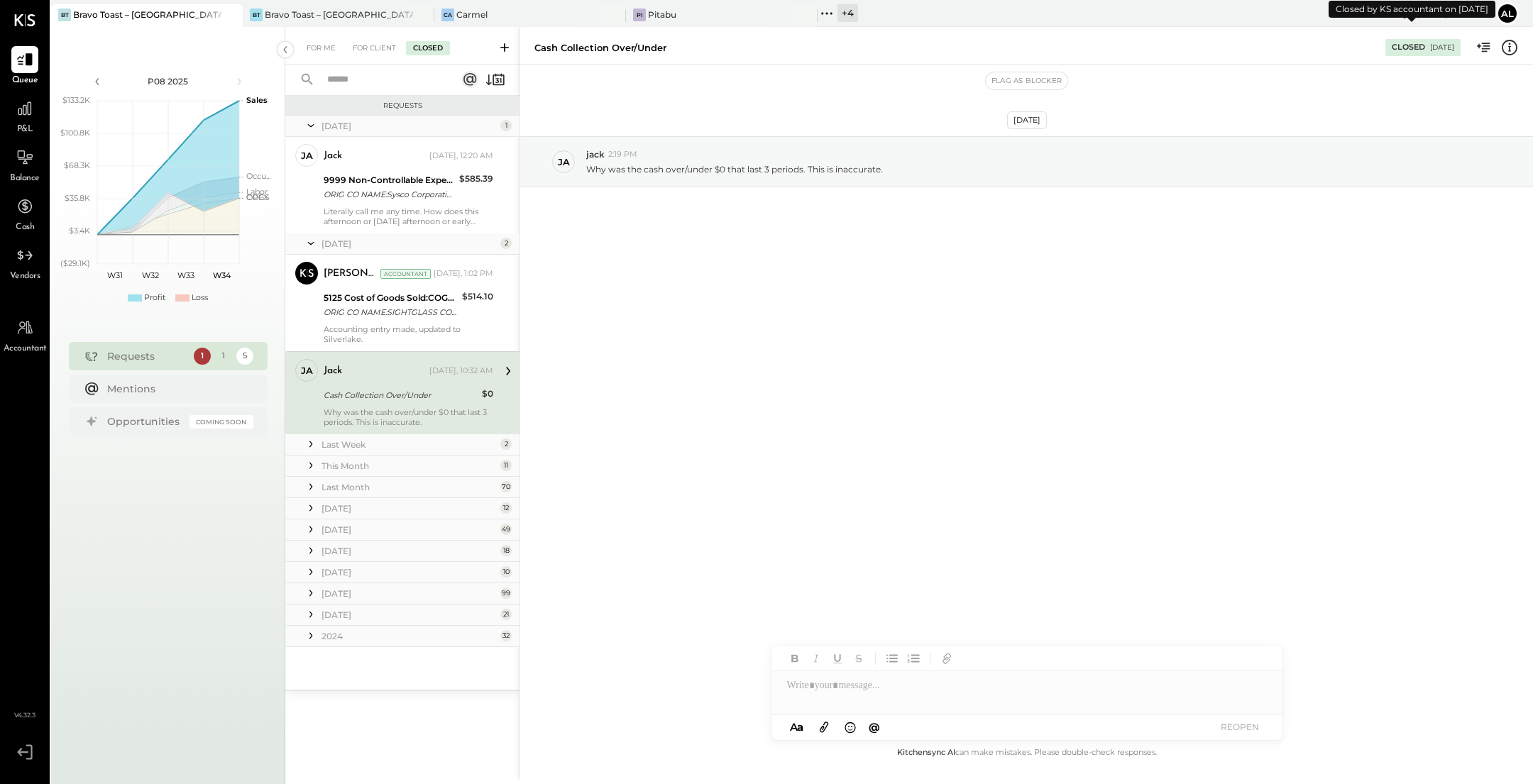
click at [1430, 50] on div "08/11/2025" at bounding box center [1442, 47] width 24 height 10
click at [333, 46] on div "For Me" at bounding box center [321, 48] width 43 height 14
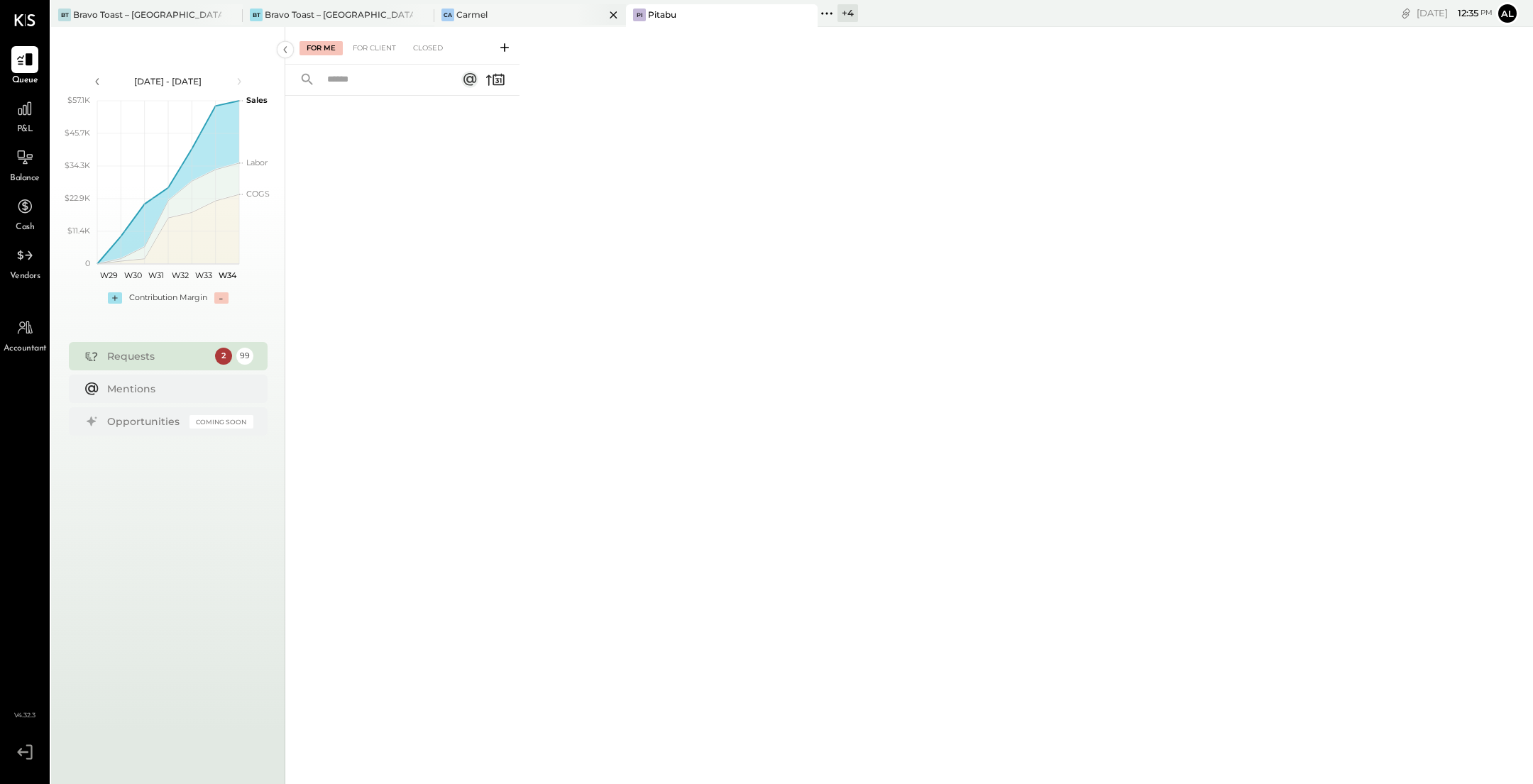
click at [528, 19] on div "Ca Carmel" at bounding box center [519, 15] width 171 height 13
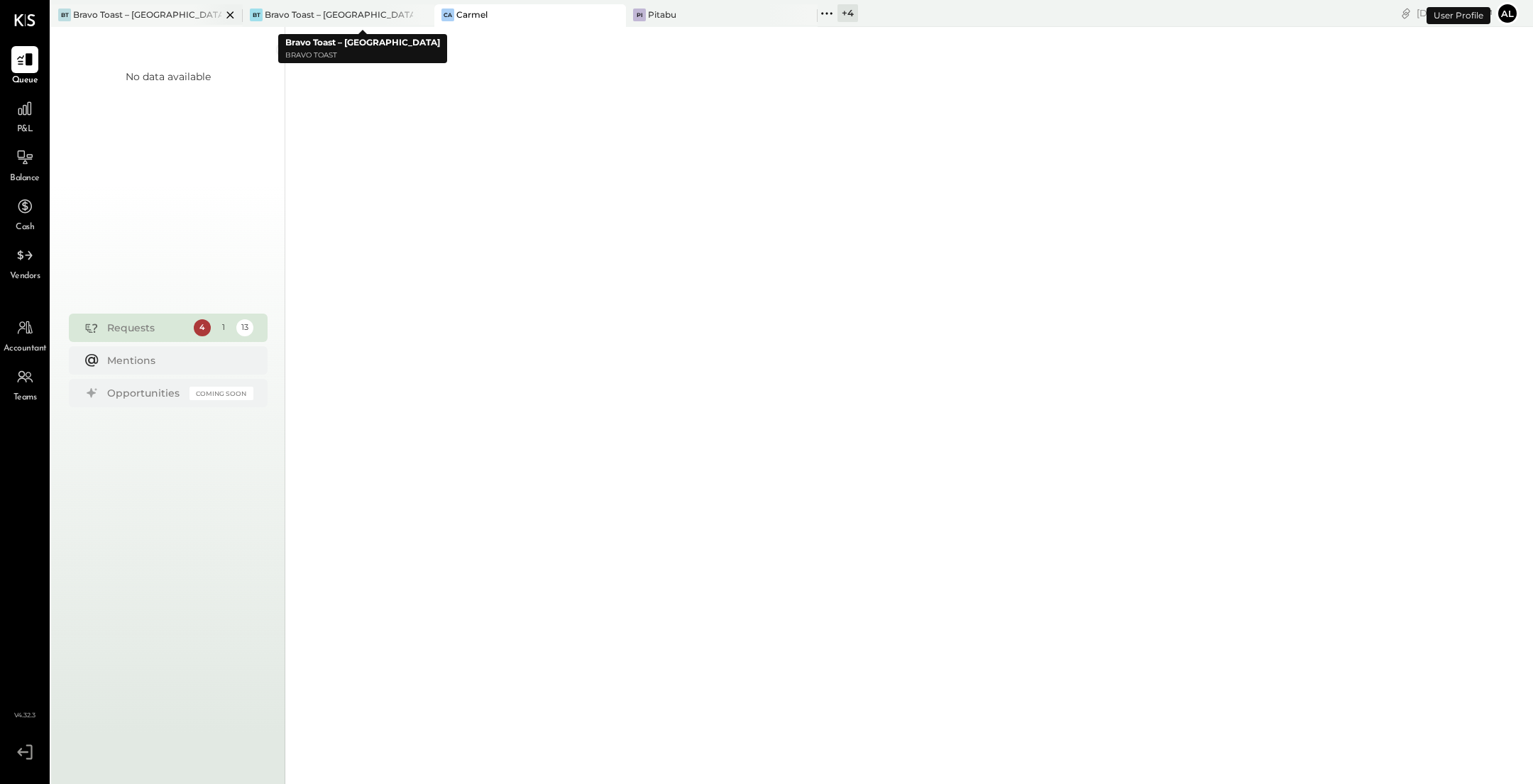
click at [202, 8] on div at bounding box center [218, 15] width 49 height 21
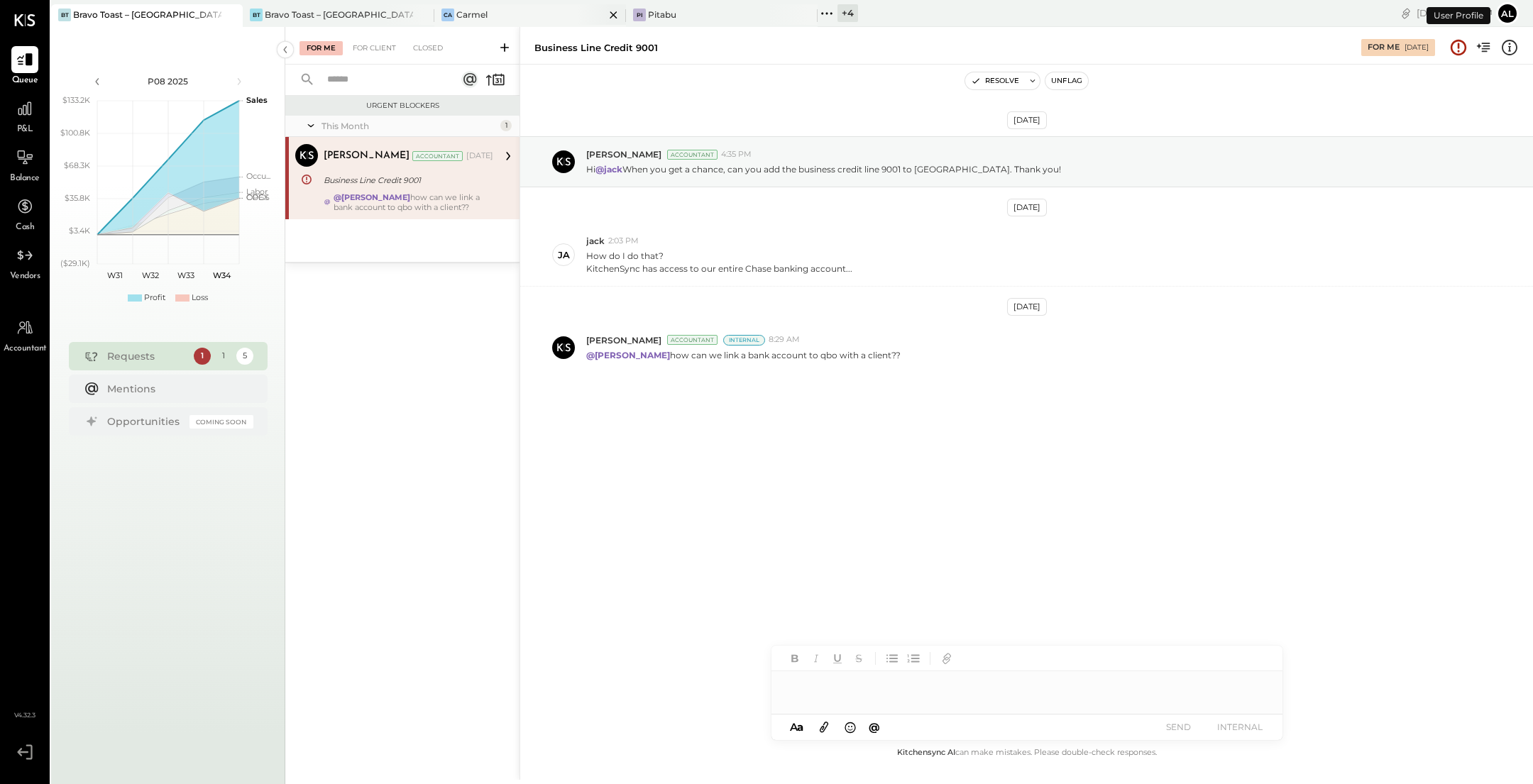
click at [557, 12] on div "Ca Carmel" at bounding box center [519, 15] width 171 height 13
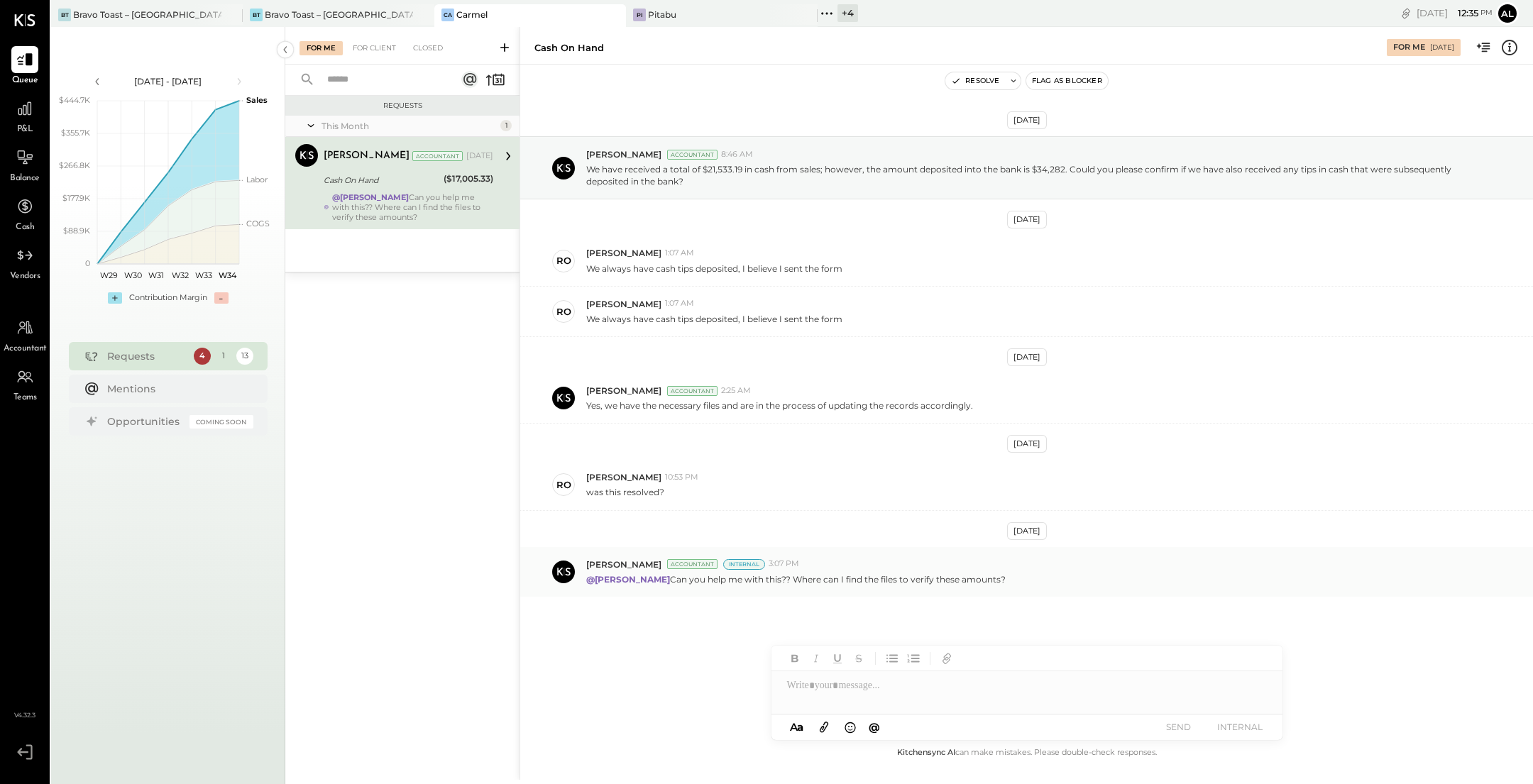
drag, startPoint x: 1007, startPoint y: 573, endPoint x: 586, endPoint y: 580, distance: 421.1
click at [586, 580] on div "@[PERSON_NAME] Can you help me with this?? Where can I find the files to verify…" at bounding box center [1054, 577] width 936 height 15
copy p "@Dhwani Solanki Can you help me with this?? Where can I find the files to verif…"
